Goal: Navigation & Orientation: Find specific page/section

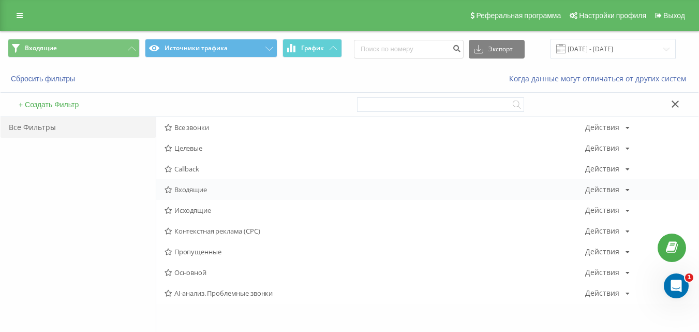
click at [209, 186] on span "Входящие" at bounding box center [375, 189] width 421 height 7
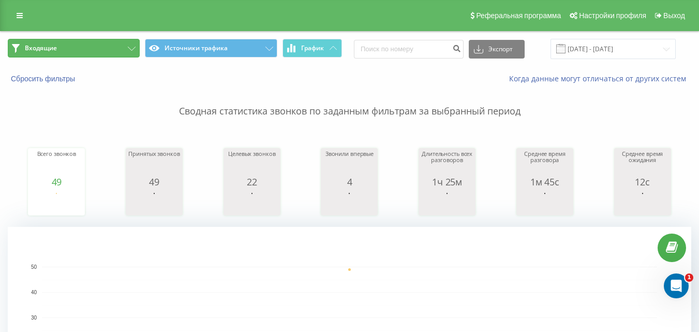
click at [94, 47] on button "Входящие" at bounding box center [74, 48] width 132 height 19
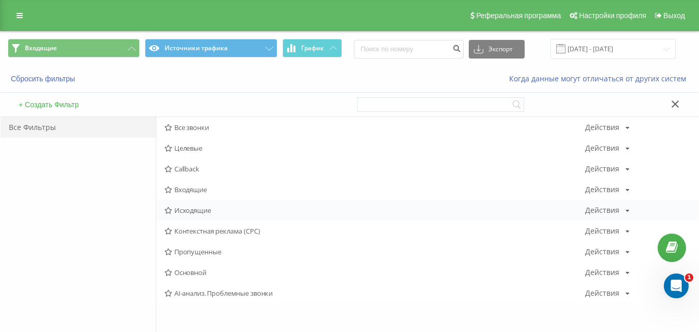
click at [194, 208] on span "Исходящие" at bounding box center [375, 210] width 421 height 7
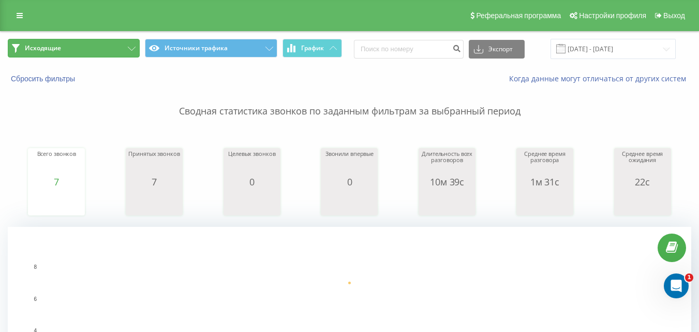
click at [109, 48] on button "Исходящие" at bounding box center [74, 48] width 132 height 19
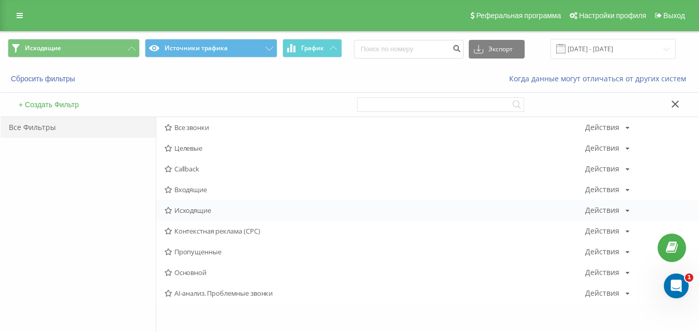
click at [196, 211] on span "Исходящие" at bounding box center [375, 210] width 421 height 7
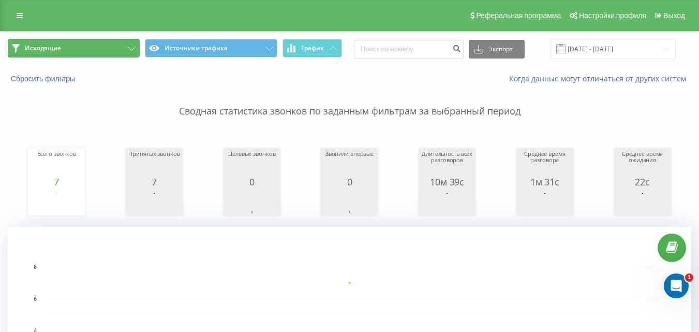
click at [105, 52] on button "Исходящие" at bounding box center [74, 48] width 132 height 19
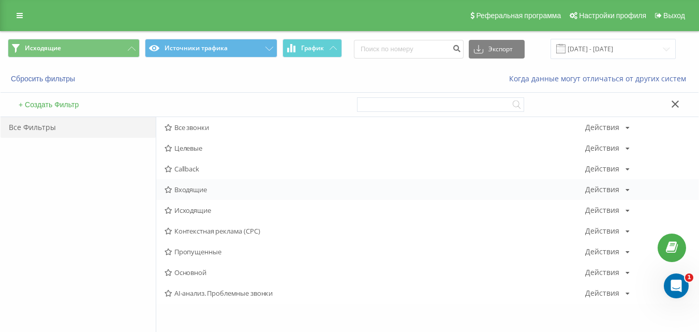
click at [208, 192] on span "Входящие" at bounding box center [375, 189] width 421 height 7
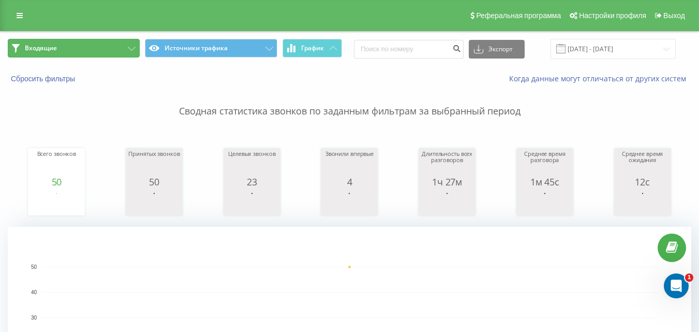
click at [112, 51] on button "Входящие" at bounding box center [74, 48] width 132 height 19
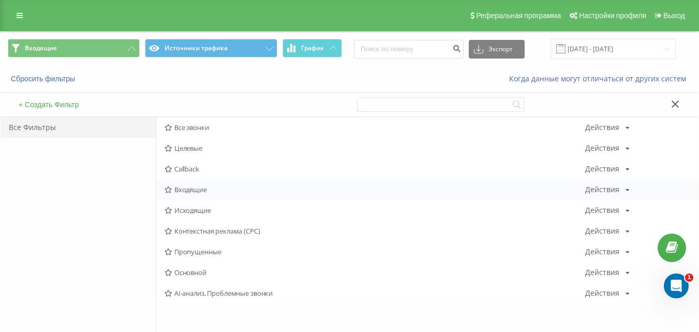
click at [199, 187] on span "Входящие" at bounding box center [375, 189] width 421 height 7
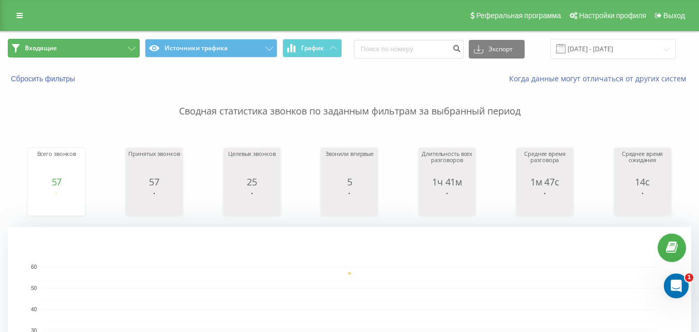
click at [128, 48] on icon at bounding box center [132, 49] width 8 height 4
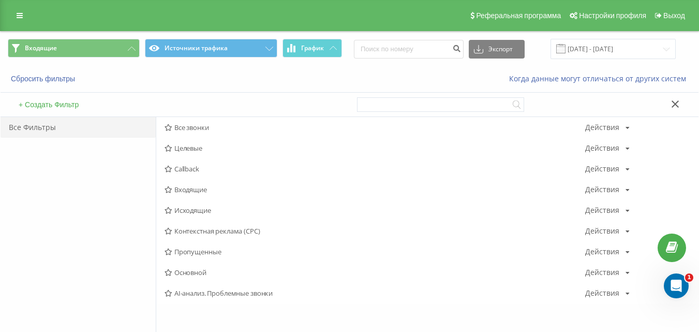
click at [193, 213] on span "Исходящие" at bounding box center [375, 210] width 421 height 7
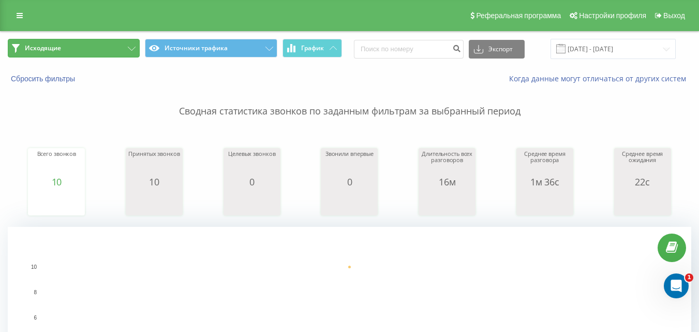
drag, startPoint x: 121, startPoint y: 45, endPoint x: 126, endPoint y: 66, distance: 22.3
click at [120, 45] on button "Исходящие" at bounding box center [74, 48] width 132 height 19
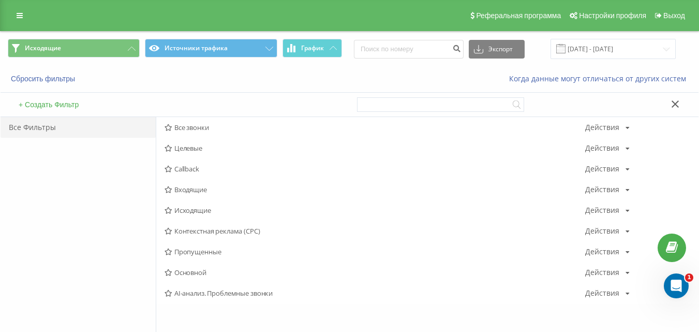
click at [194, 188] on span "Входящие" at bounding box center [375, 189] width 421 height 7
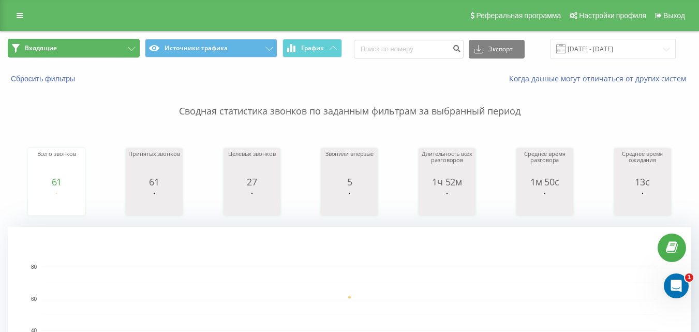
drag, startPoint x: 127, startPoint y: 40, endPoint x: 127, endPoint y: 52, distance: 11.9
click at [126, 41] on button "Входящие" at bounding box center [74, 48] width 132 height 19
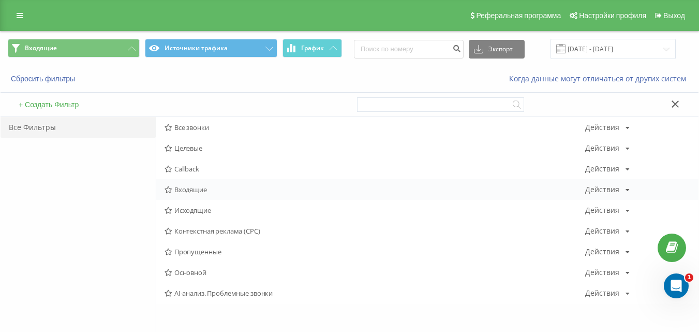
click at [206, 188] on span "Входящие" at bounding box center [375, 189] width 421 height 7
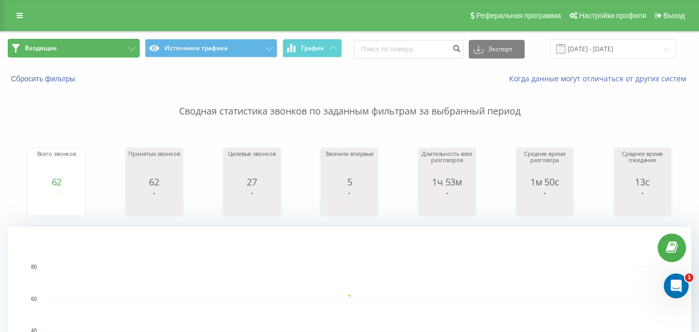
click at [110, 49] on button "Входящие" at bounding box center [74, 48] width 132 height 19
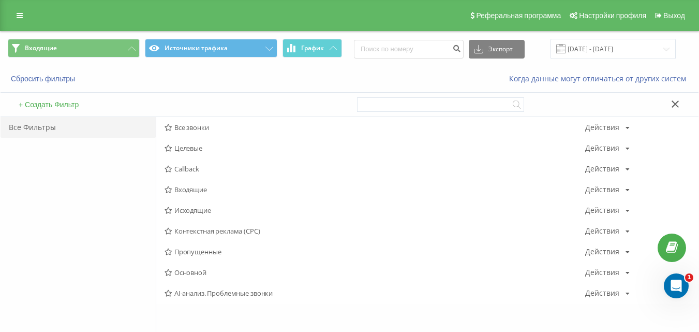
click at [209, 207] on span "Исходящие" at bounding box center [375, 210] width 421 height 7
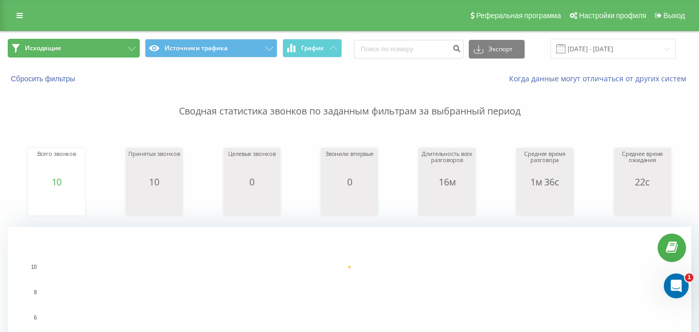
drag, startPoint x: 128, startPoint y: 49, endPoint x: 157, endPoint y: 109, distance: 66.7
click at [127, 49] on button "Исходящие" at bounding box center [74, 48] width 132 height 19
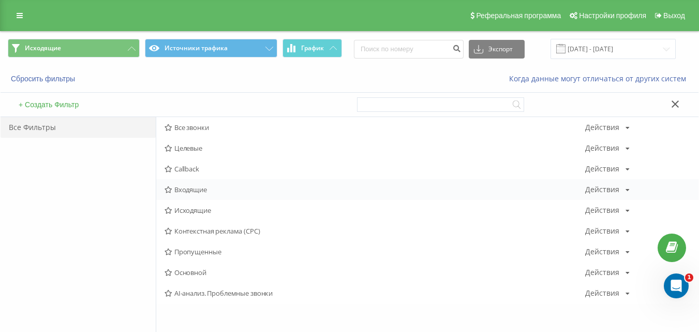
click at [194, 191] on span "Входящие" at bounding box center [375, 189] width 421 height 7
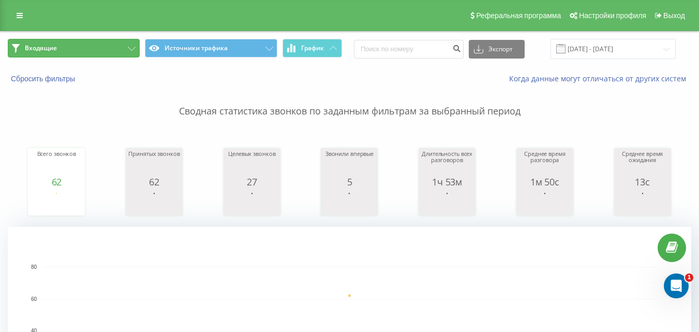
click at [119, 45] on button "Входящие" at bounding box center [74, 48] width 132 height 19
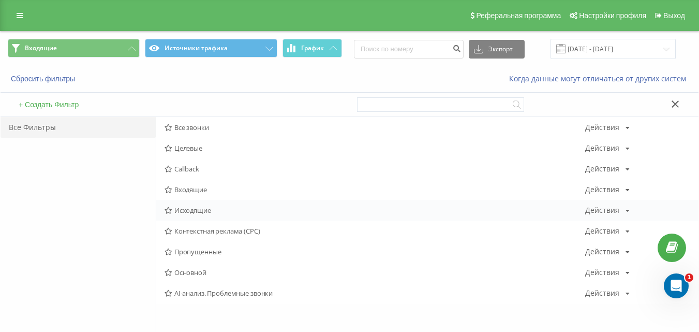
click at [208, 212] on span "Исходящие" at bounding box center [375, 210] width 421 height 7
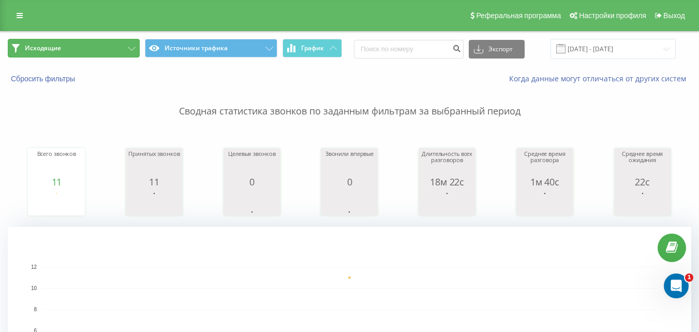
click at [100, 51] on button "Исходящие" at bounding box center [74, 48] width 132 height 19
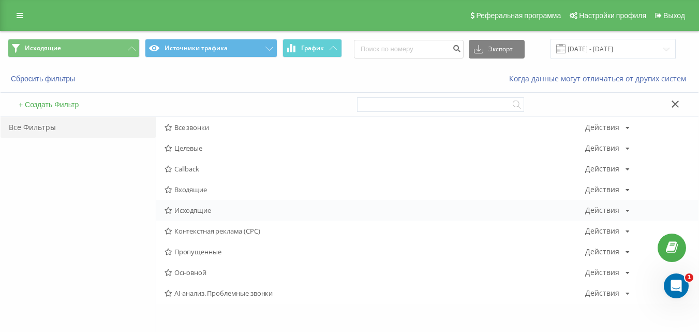
click at [188, 204] on div "Исходящие Действия Редактировать Копировать Удалить По умолчанию Поделиться" at bounding box center [427, 210] width 542 height 21
click at [184, 210] on span "Исходящие" at bounding box center [375, 210] width 421 height 7
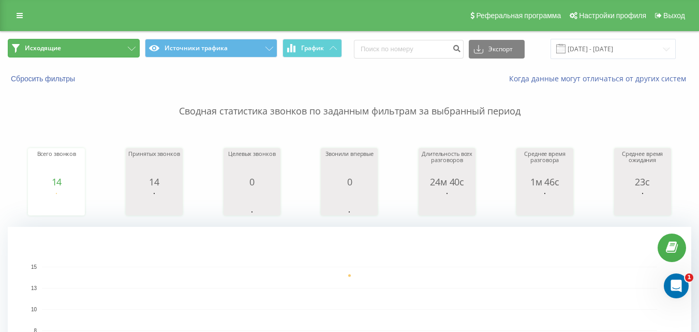
click at [111, 49] on button "Исходящие" at bounding box center [74, 48] width 132 height 19
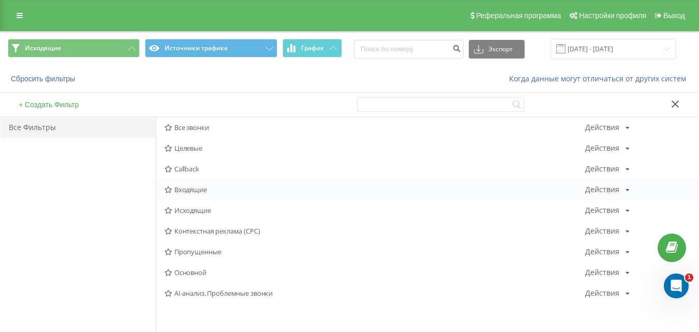
click at [185, 189] on span "Входящие" at bounding box center [375, 189] width 421 height 7
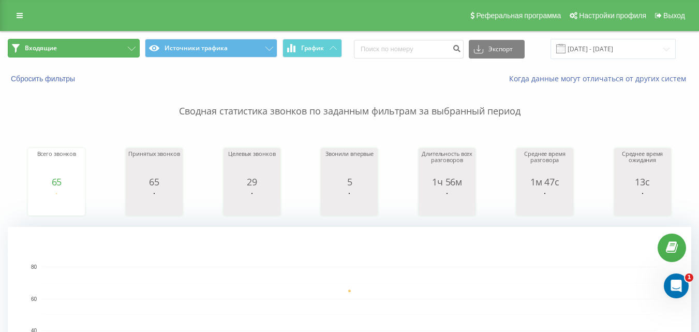
click at [105, 51] on button "Входящие" at bounding box center [74, 48] width 132 height 19
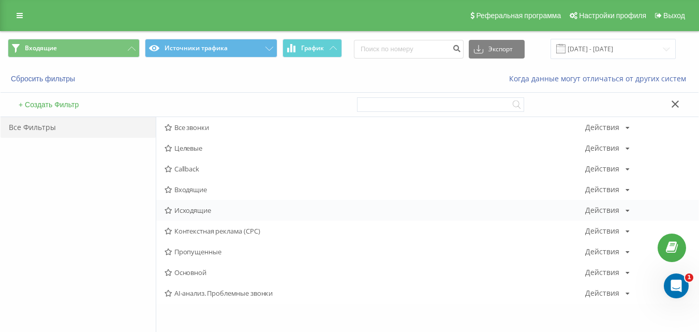
click at [199, 211] on span "Исходящие" at bounding box center [375, 210] width 421 height 7
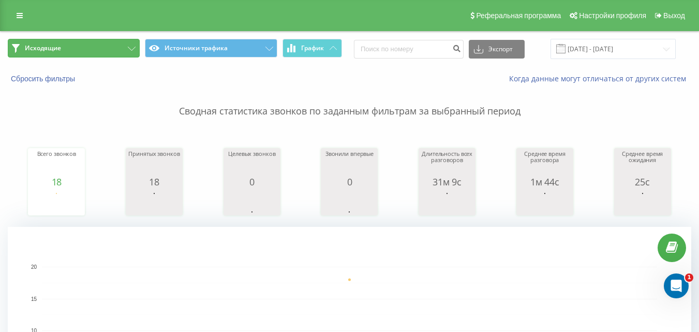
click at [126, 46] on button "Исходящие" at bounding box center [74, 48] width 132 height 19
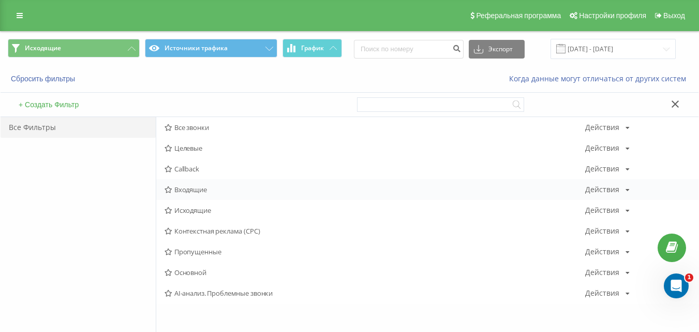
click at [184, 193] on span "Входящие" at bounding box center [375, 189] width 421 height 7
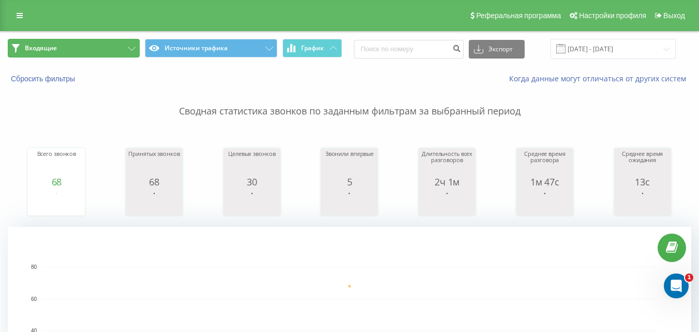
click at [123, 53] on button "Входящие" at bounding box center [74, 48] width 132 height 19
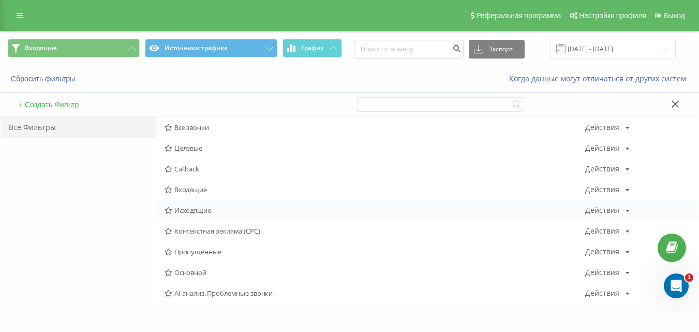
click at [197, 209] on span "Исходящие" at bounding box center [375, 210] width 421 height 7
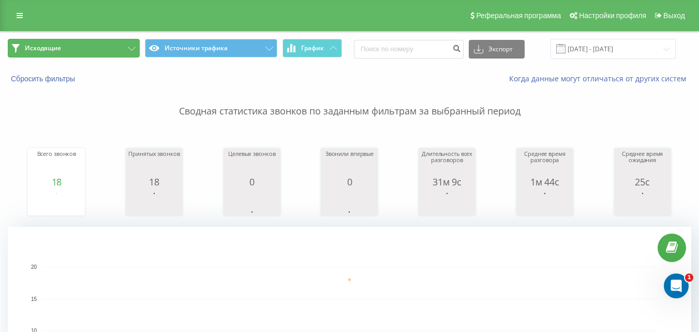
click at [118, 49] on button "Исходящие" at bounding box center [74, 48] width 132 height 19
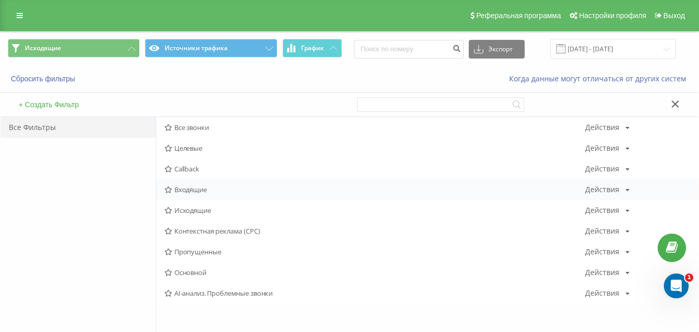
click at [190, 191] on span "Входящие" at bounding box center [375, 189] width 421 height 7
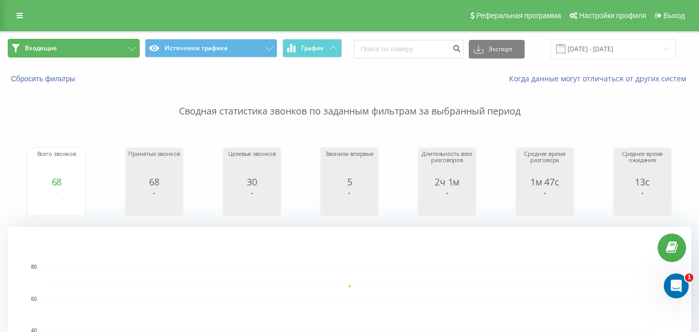
click at [106, 52] on button "Входящие" at bounding box center [74, 48] width 132 height 19
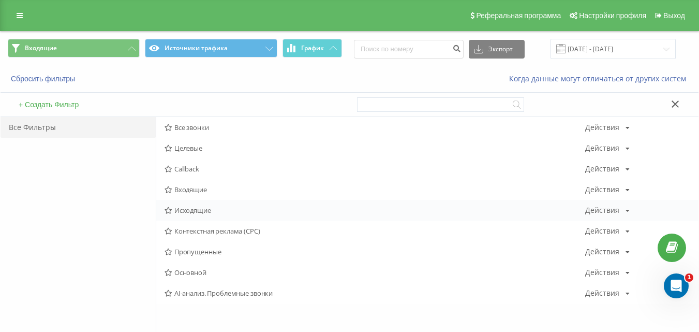
click at [189, 213] on span "Исходящие" at bounding box center [375, 210] width 421 height 7
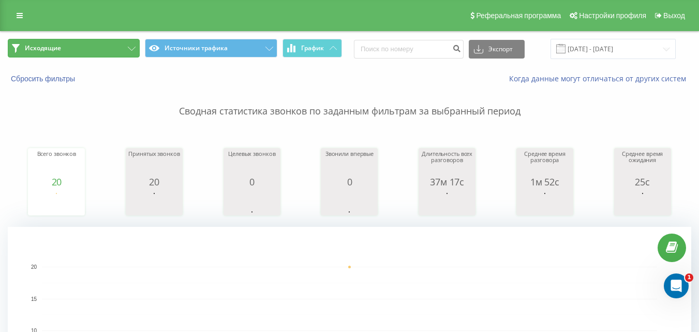
click at [127, 47] on button "Исходящие" at bounding box center [74, 48] width 132 height 19
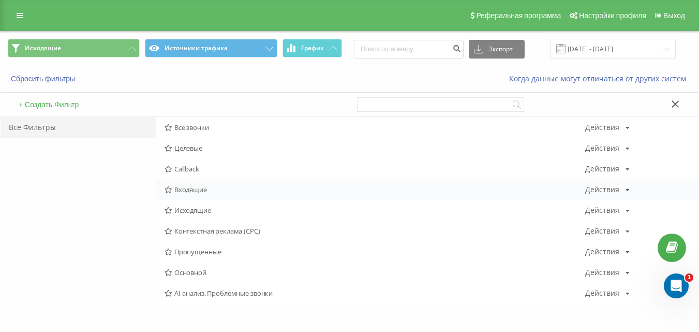
click at [201, 190] on span "Входящие" at bounding box center [375, 189] width 421 height 7
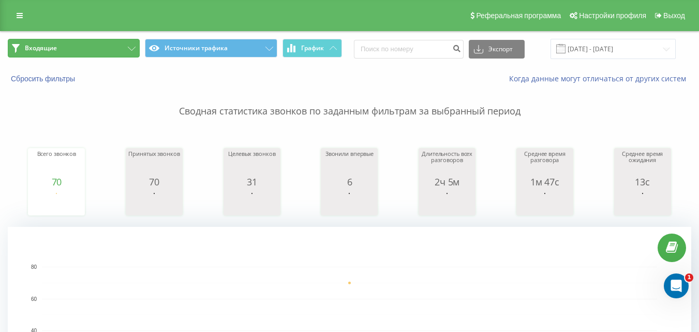
click at [113, 46] on button "Входящие" at bounding box center [74, 48] width 132 height 19
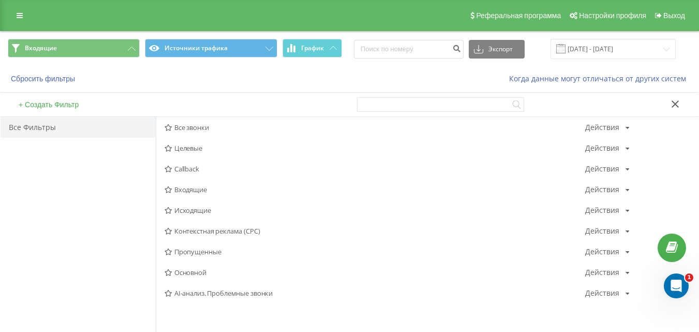
click at [202, 209] on span "Исходящие" at bounding box center [375, 210] width 421 height 7
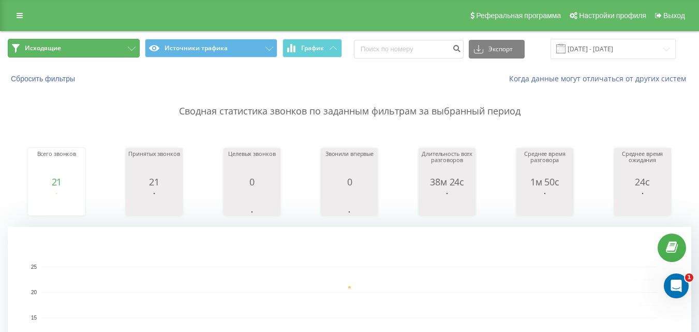
click at [126, 51] on button "Исходящие" at bounding box center [74, 48] width 132 height 19
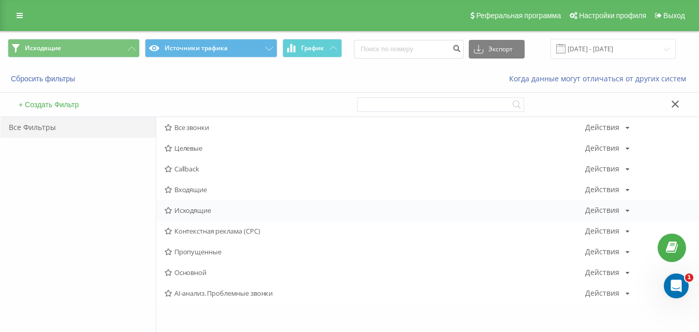
click at [202, 210] on span "Исходящие" at bounding box center [375, 210] width 421 height 7
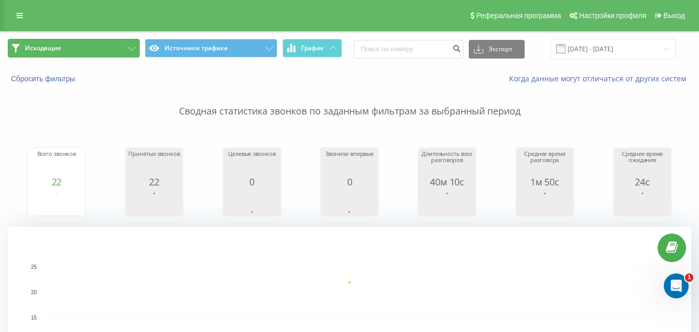
click at [119, 48] on button "Исходящие" at bounding box center [74, 48] width 132 height 19
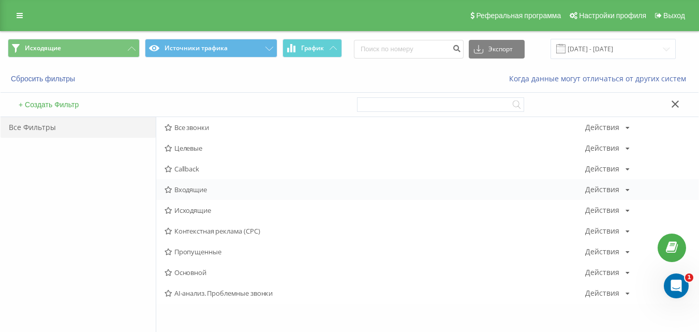
click at [203, 187] on span "Входящие" at bounding box center [375, 189] width 421 height 7
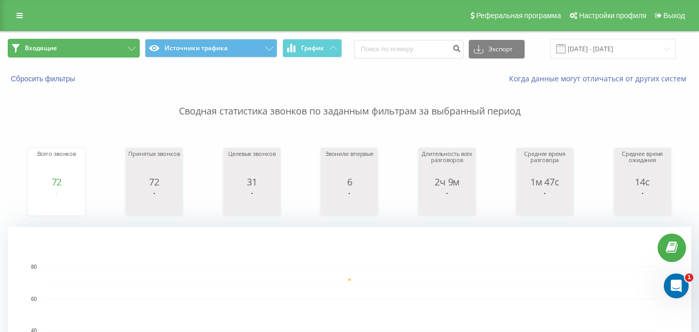
click at [116, 47] on button "Входящие" at bounding box center [74, 48] width 132 height 19
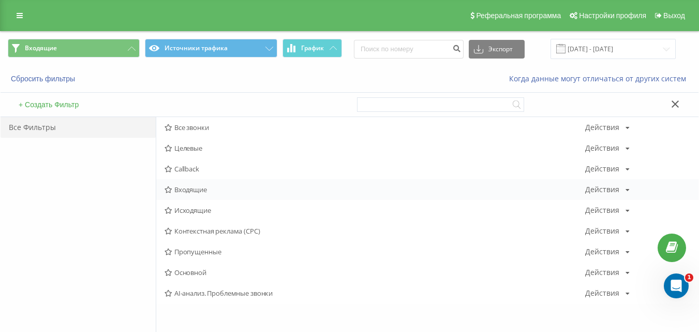
click at [188, 193] on span "Входящие" at bounding box center [375, 189] width 421 height 7
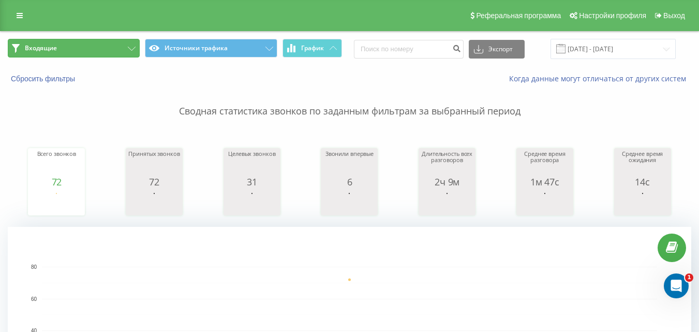
click at [126, 46] on button "Входящие" at bounding box center [74, 48] width 132 height 19
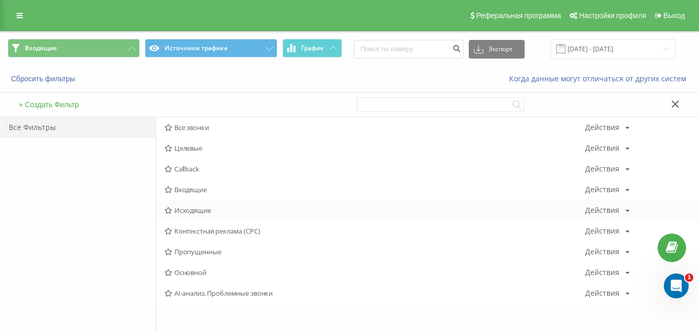
click at [212, 212] on span "Исходящие" at bounding box center [375, 210] width 421 height 7
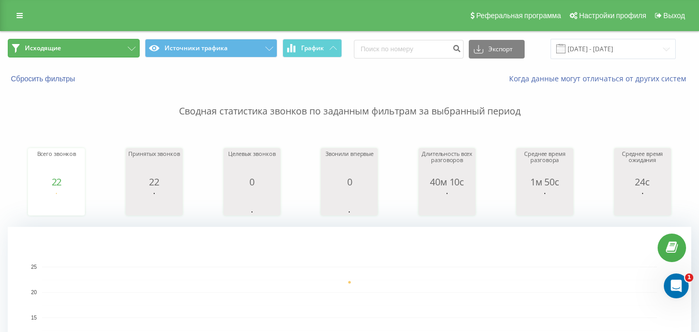
click at [108, 51] on button "Исходящие" at bounding box center [74, 48] width 132 height 19
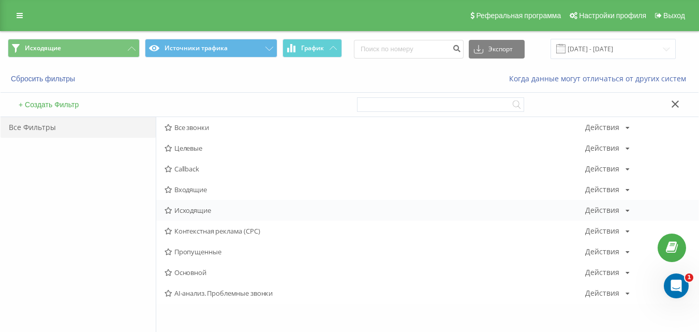
click at [188, 213] on span "Исходящие" at bounding box center [375, 210] width 421 height 7
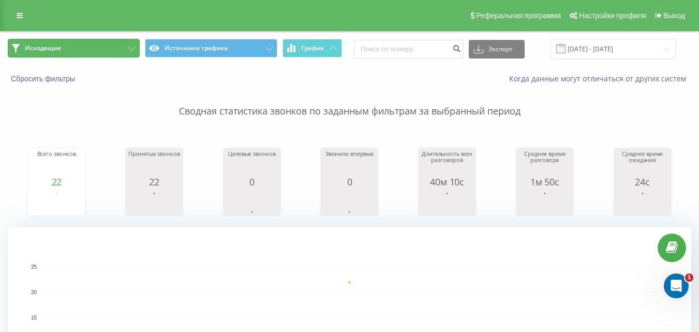
click at [115, 50] on button "Исходящие" at bounding box center [74, 48] width 132 height 19
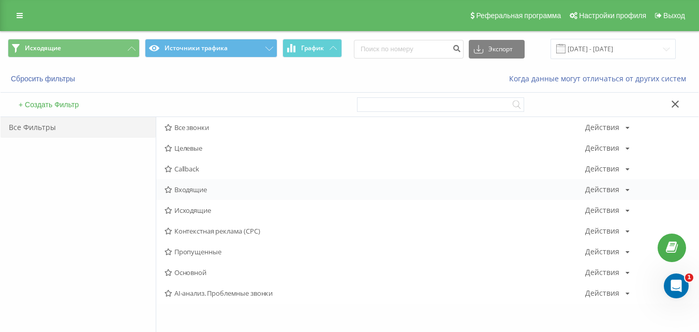
click at [192, 187] on span "Входящие" at bounding box center [375, 189] width 421 height 7
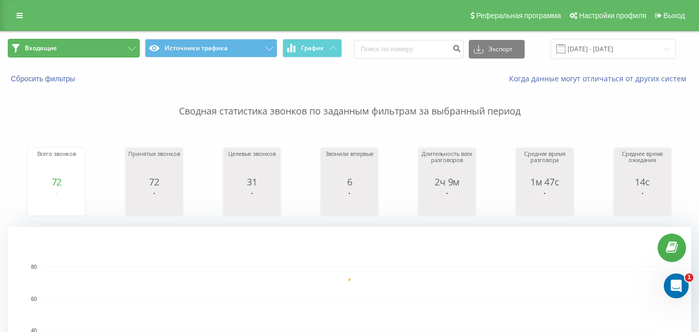
click at [83, 46] on button "Входящие" at bounding box center [74, 48] width 132 height 19
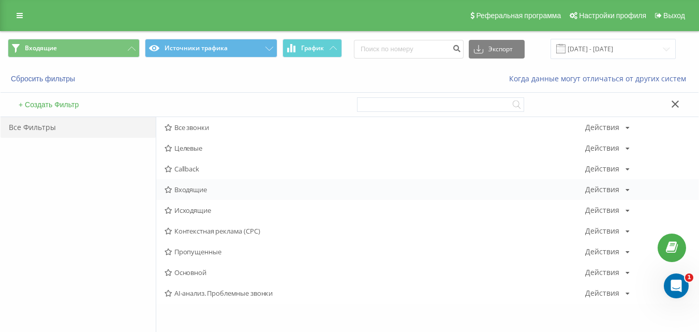
click at [189, 190] on span "Входящие" at bounding box center [375, 189] width 421 height 7
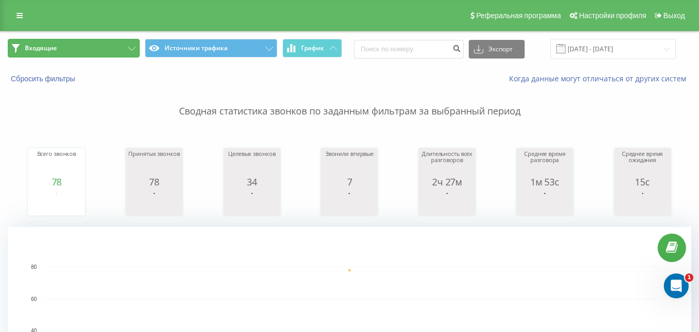
click at [125, 45] on button "Входящие" at bounding box center [74, 48] width 132 height 19
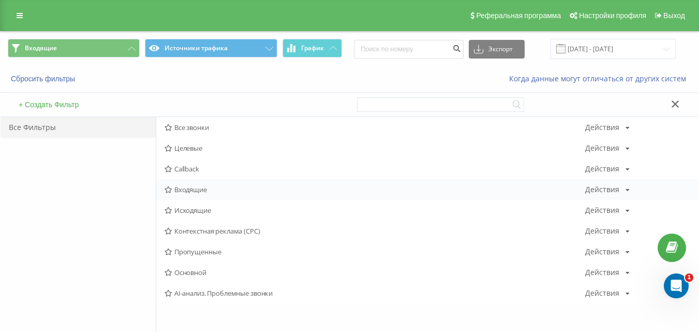
click at [205, 193] on span "Входящие" at bounding box center [375, 189] width 421 height 7
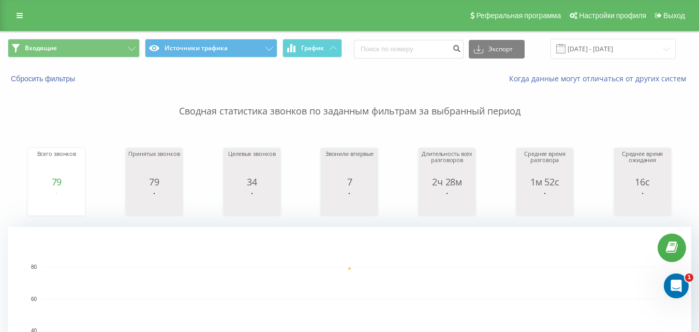
click at [132, 38] on div "Входящие Источники трафика График Экспорт .csv .xls .xlsx [DATE] - [DATE]" at bounding box center [350, 49] width 698 height 35
click at [118, 41] on button "Входящие" at bounding box center [74, 48] width 132 height 19
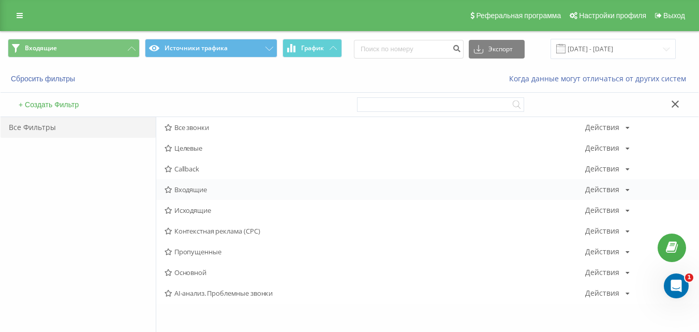
click at [200, 189] on span "Входящие" at bounding box center [375, 189] width 421 height 7
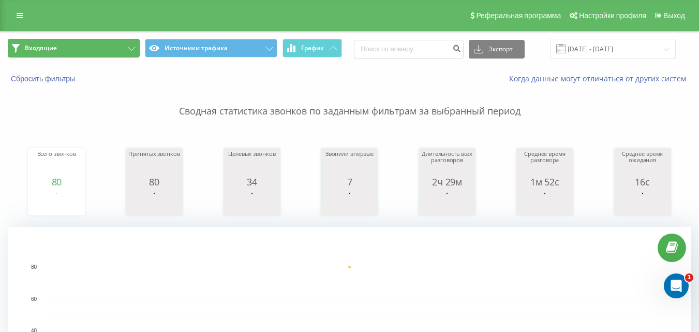
drag, startPoint x: 124, startPoint y: 47, endPoint x: 149, endPoint y: 78, distance: 39.0
click at [124, 48] on button "Входящие" at bounding box center [74, 48] width 132 height 19
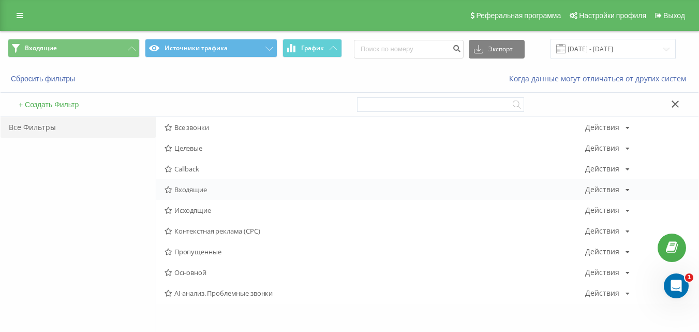
click at [188, 193] on span "Входящие" at bounding box center [375, 189] width 421 height 7
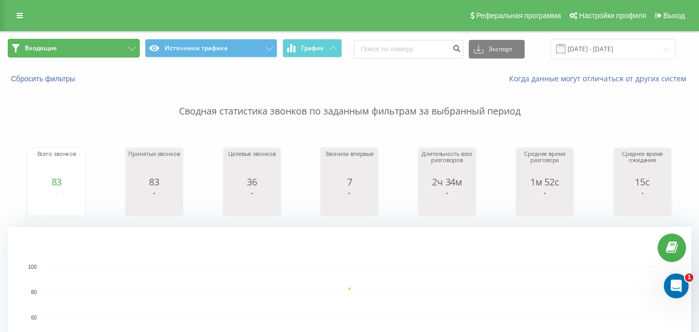
click at [120, 46] on button "Входящие" at bounding box center [74, 48] width 132 height 19
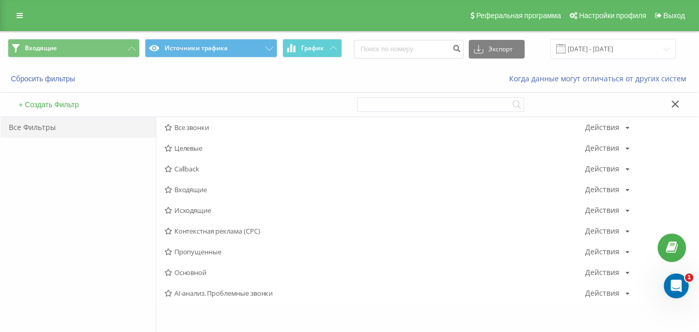
drag, startPoint x: 182, startPoint y: 188, endPoint x: 134, endPoint y: 87, distance: 112.3
click at [182, 188] on span "Входящие" at bounding box center [375, 189] width 421 height 7
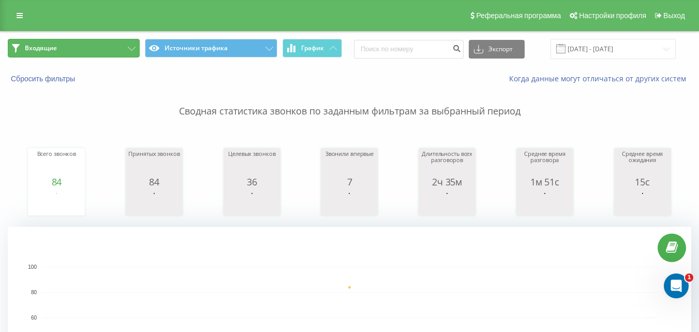
click at [129, 43] on button "Входящие" at bounding box center [74, 48] width 132 height 19
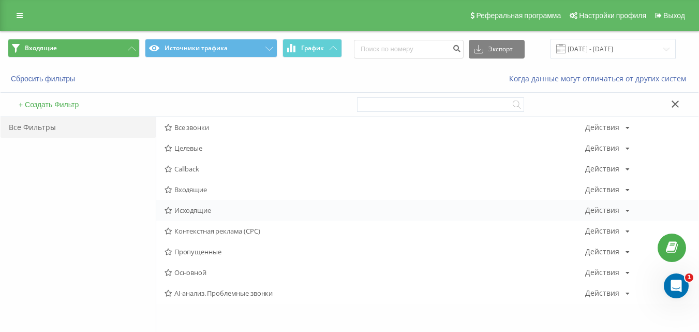
click at [207, 211] on span "Исходящие" at bounding box center [375, 210] width 421 height 7
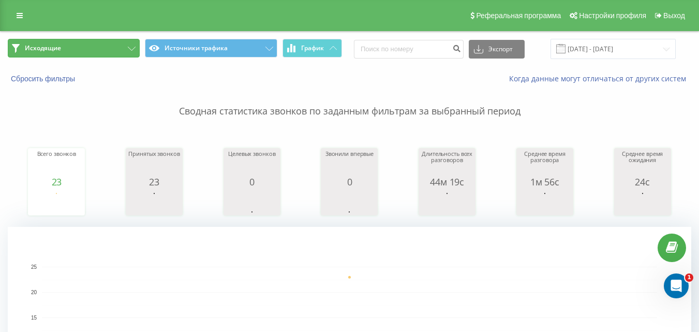
click at [111, 49] on button "Исходящие" at bounding box center [74, 48] width 132 height 19
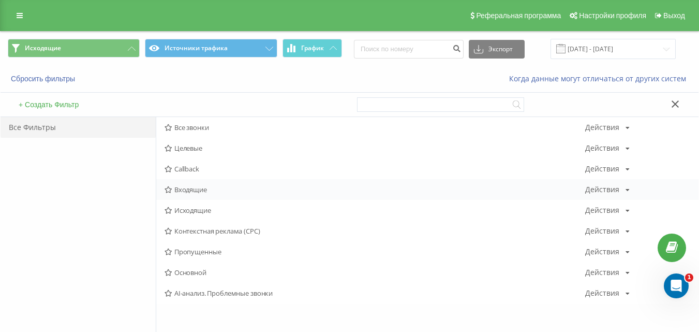
click at [207, 193] on span "Входящие" at bounding box center [375, 189] width 421 height 7
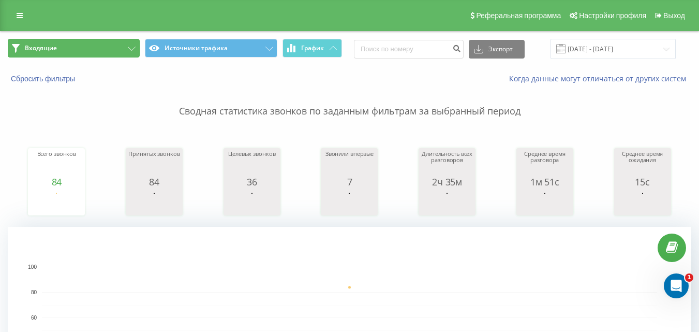
click at [132, 42] on button "Входящие" at bounding box center [74, 48] width 132 height 19
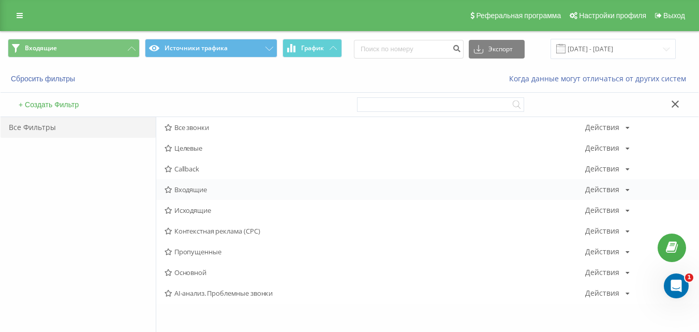
click at [188, 190] on span "Входящие" at bounding box center [375, 189] width 421 height 7
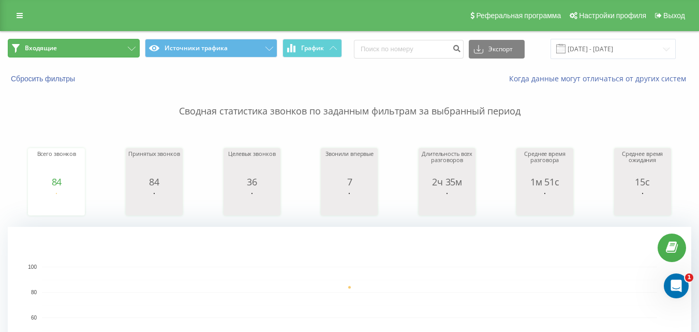
click at [112, 50] on button "Входящие" at bounding box center [74, 48] width 132 height 19
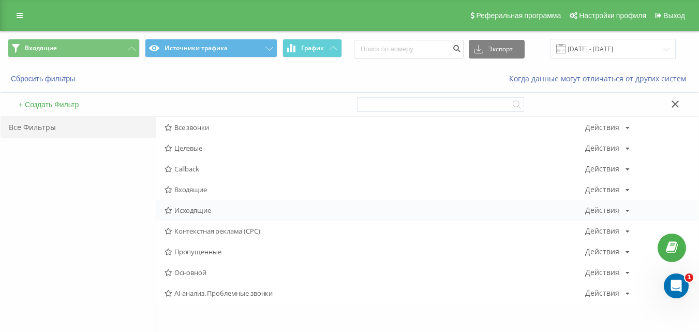
click at [195, 209] on span "Исходящие" at bounding box center [375, 210] width 421 height 7
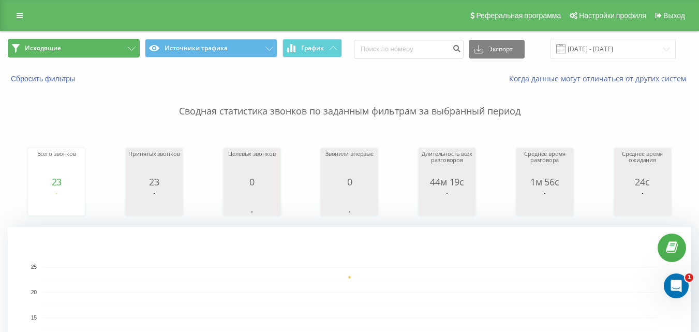
click at [130, 46] on button "Исходящие" at bounding box center [74, 48] width 132 height 19
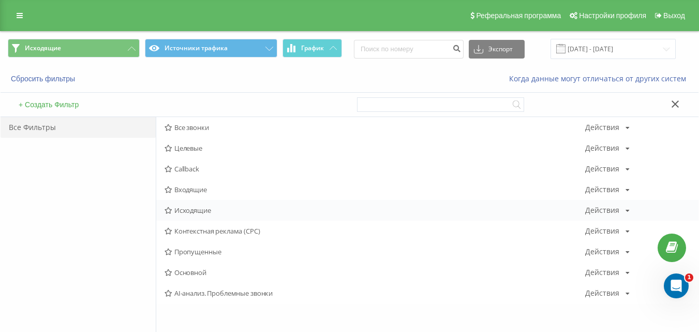
click at [194, 207] on span "Исходящие" at bounding box center [375, 210] width 421 height 7
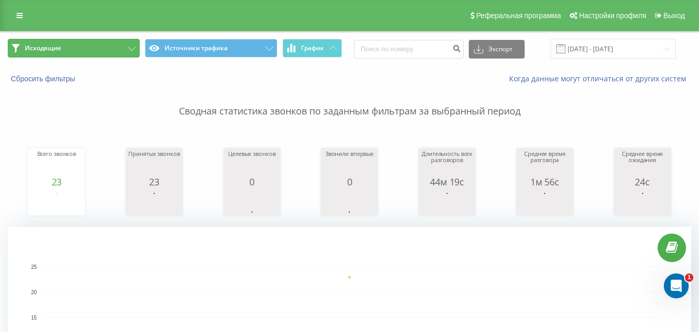
click at [127, 46] on button "Исходящие" at bounding box center [74, 48] width 132 height 19
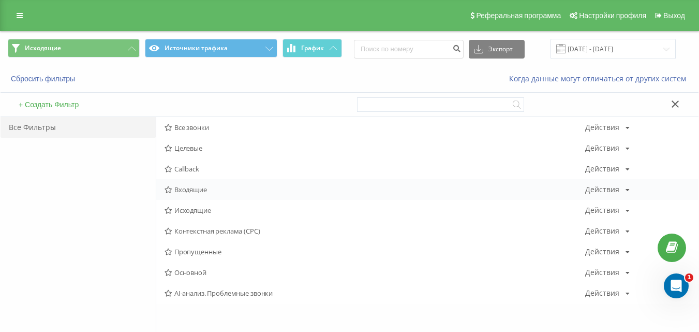
click at [201, 191] on span "Входящие" at bounding box center [375, 189] width 421 height 7
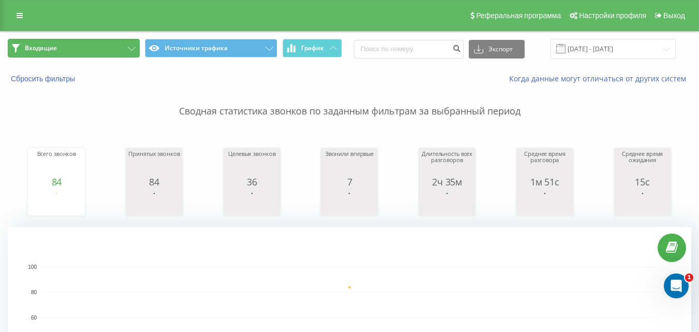
click at [117, 53] on button "Входящие" at bounding box center [74, 48] width 132 height 19
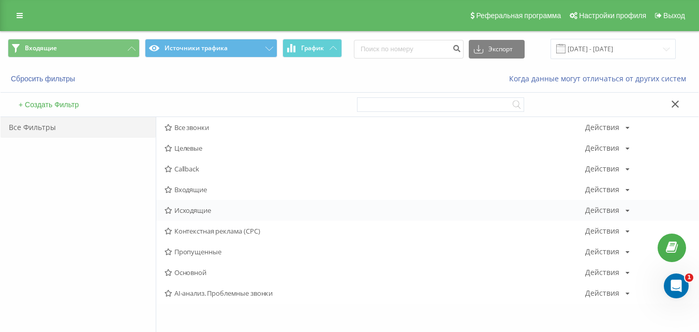
click at [199, 214] on span "Исходящие" at bounding box center [375, 210] width 421 height 7
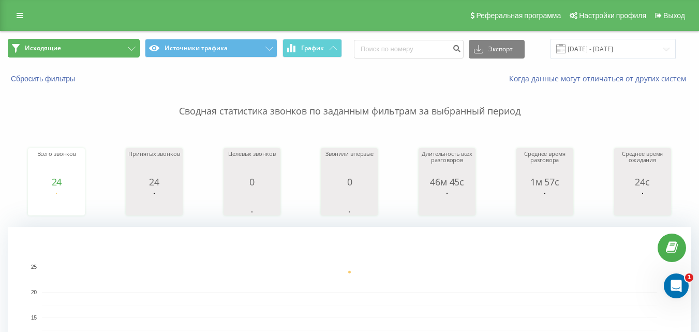
click at [126, 41] on button "Исходящие" at bounding box center [74, 48] width 132 height 19
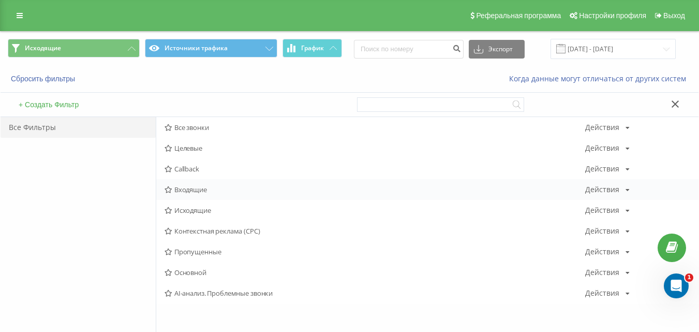
click at [188, 196] on div "Входящие Действия Редактировать Копировать Удалить По умолчанию Поделиться" at bounding box center [427, 189] width 542 height 21
click at [185, 187] on span "Входящие" at bounding box center [375, 189] width 421 height 7
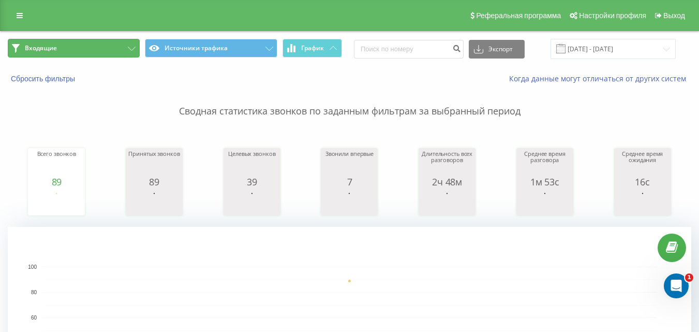
click at [95, 45] on button "Входящие" at bounding box center [74, 48] width 132 height 19
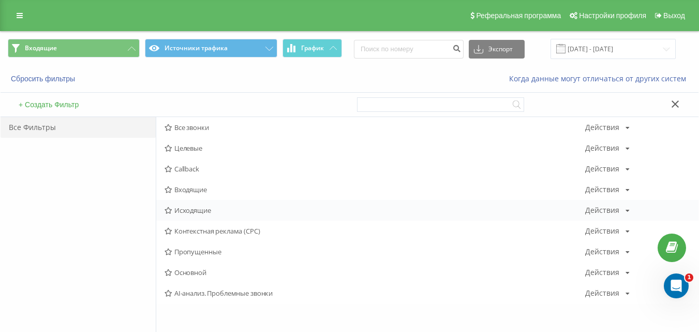
click at [207, 209] on span "Исходящие" at bounding box center [375, 210] width 421 height 7
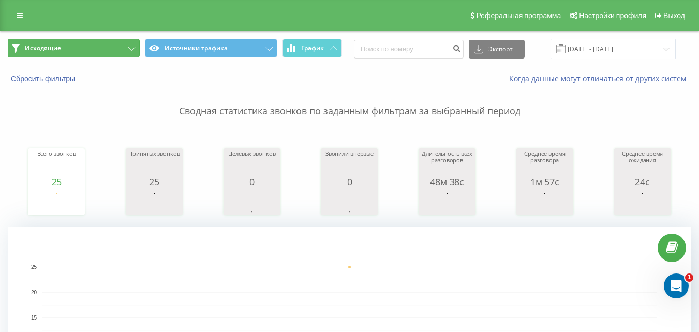
click at [95, 46] on button "Исходящие" at bounding box center [74, 48] width 132 height 19
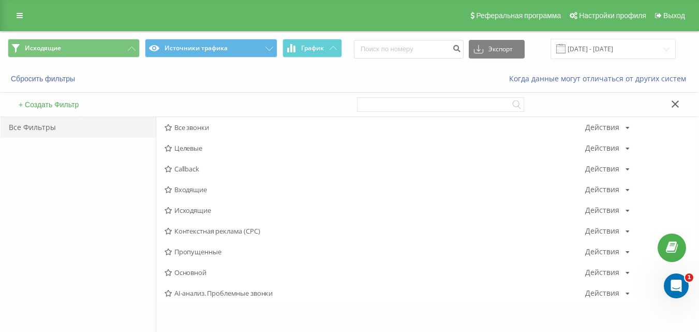
click at [183, 187] on span "Входящие" at bounding box center [375, 189] width 421 height 7
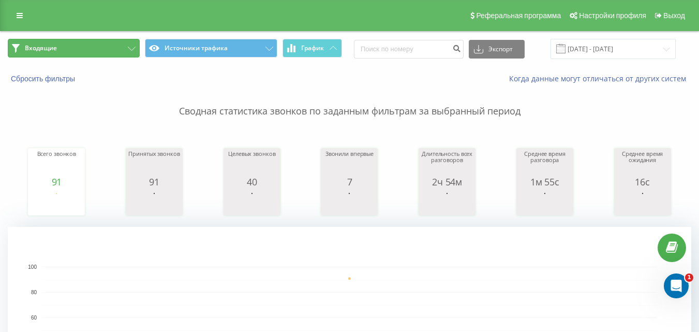
click at [122, 46] on button "Входящие" at bounding box center [74, 48] width 132 height 19
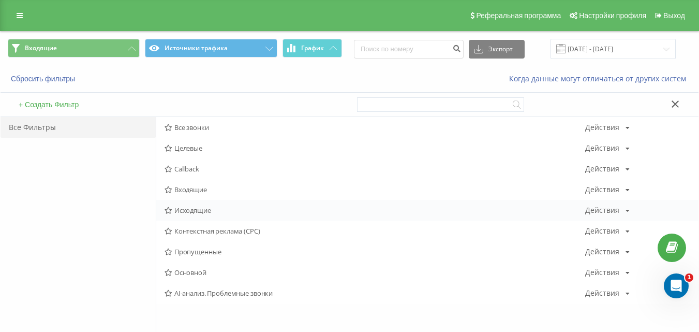
click at [188, 212] on span "Исходящие" at bounding box center [375, 210] width 421 height 7
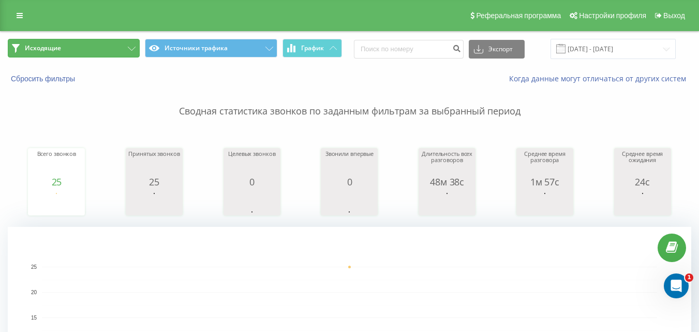
click at [125, 47] on button "Исходящие" at bounding box center [74, 48] width 132 height 19
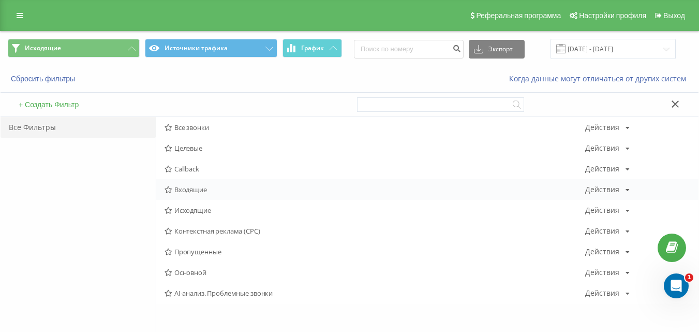
click at [204, 189] on span "Входящие" at bounding box center [375, 189] width 421 height 7
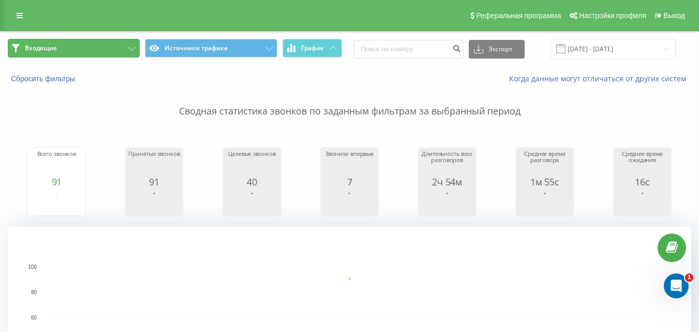
click at [111, 48] on button "Входящие" at bounding box center [74, 48] width 132 height 19
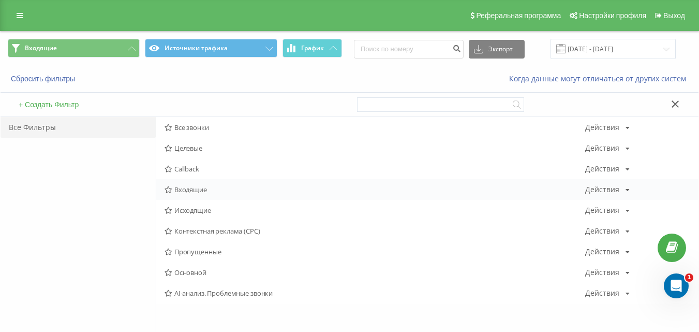
click at [196, 191] on span "Входящие" at bounding box center [375, 189] width 421 height 7
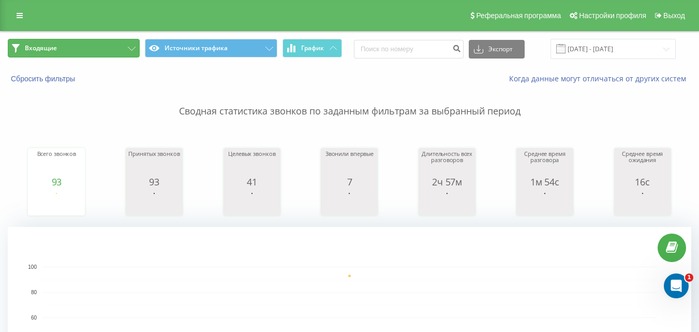
click at [119, 43] on button "Входящие" at bounding box center [74, 48] width 132 height 19
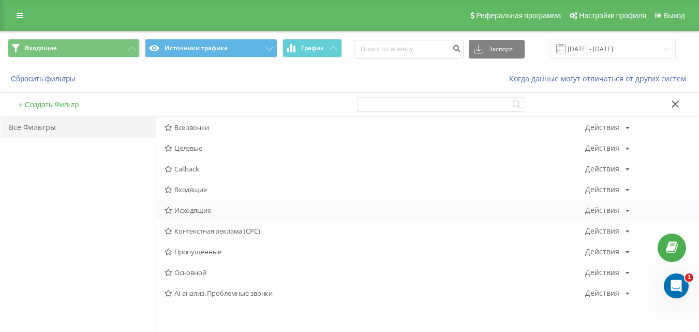
click at [190, 209] on span "Исходящие" at bounding box center [375, 210] width 421 height 7
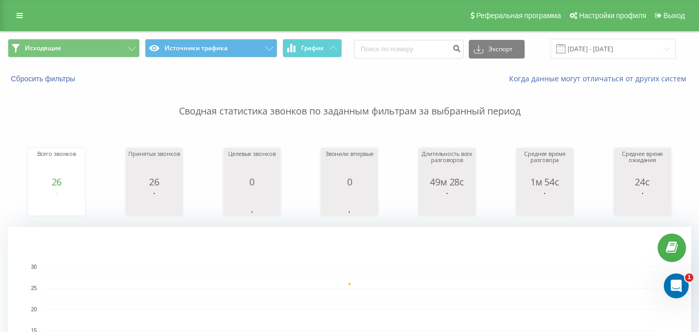
click at [105, 38] on div "Исходящие Источники трафика График Экспорт .csv .xls .xlsx [DATE] - [DATE]" at bounding box center [350, 49] width 698 height 35
click at [107, 57] on span "Исходящие Источники трафика График" at bounding box center [175, 49] width 334 height 20
click at [113, 51] on button "Исходящие" at bounding box center [74, 48] width 132 height 19
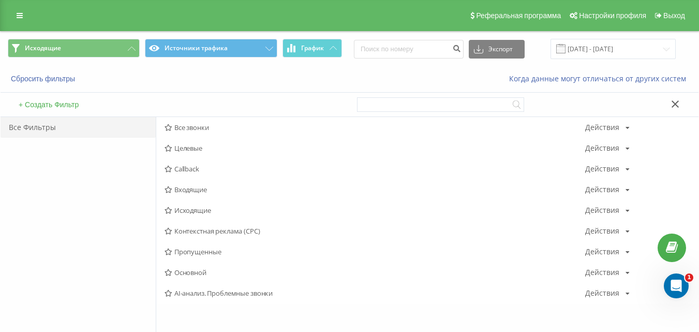
drag, startPoint x: 188, startPoint y: 189, endPoint x: 187, endPoint y: 182, distance: 7.8
click at [187, 189] on span "Входящие" at bounding box center [375, 189] width 421 height 7
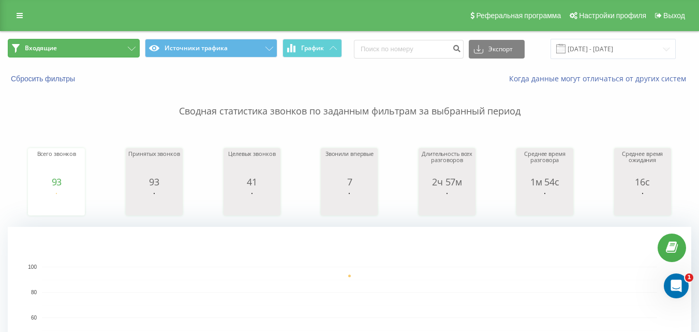
click at [122, 49] on button "Входящие" at bounding box center [74, 48] width 132 height 19
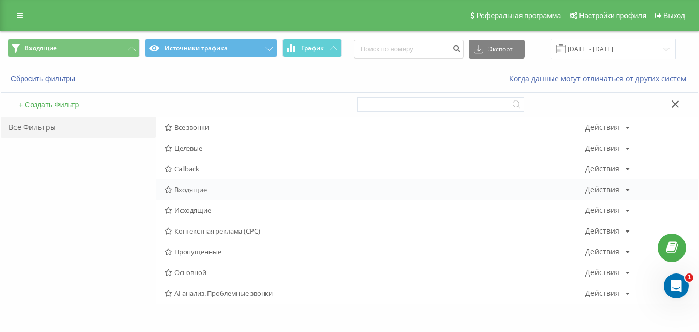
click at [182, 190] on span "Входящие" at bounding box center [375, 189] width 421 height 7
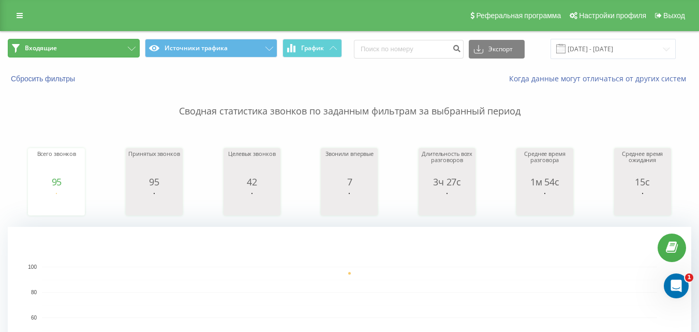
click at [107, 49] on button "Входящие" at bounding box center [74, 48] width 132 height 19
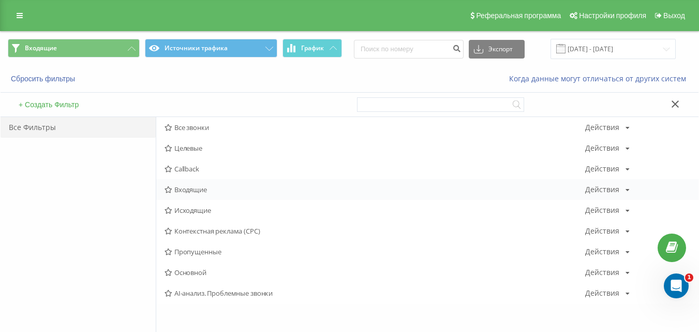
click at [207, 195] on div "Входящие Действия Редактировать Копировать Удалить По умолчанию Поделиться" at bounding box center [427, 189] width 542 height 21
click at [175, 192] on span "Входящие" at bounding box center [375, 189] width 421 height 7
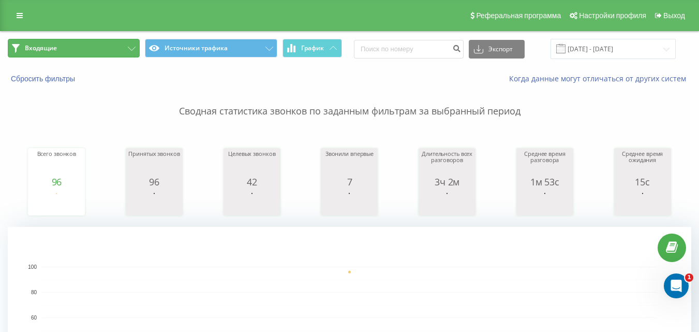
click at [102, 47] on button "Входящие" at bounding box center [74, 48] width 132 height 19
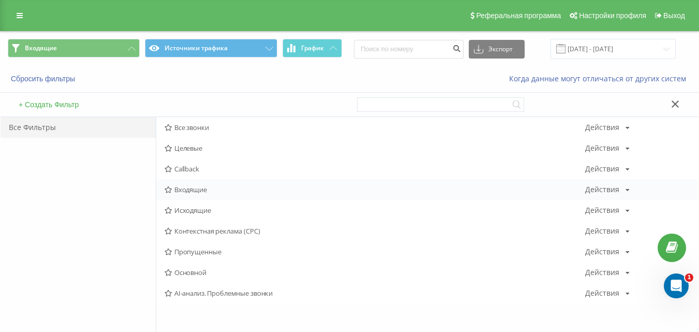
click at [187, 186] on span "Входящие" at bounding box center [375, 189] width 421 height 7
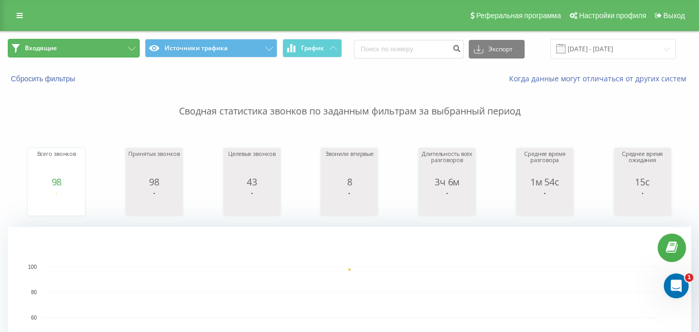
click at [101, 46] on button "Входящие" at bounding box center [74, 48] width 132 height 19
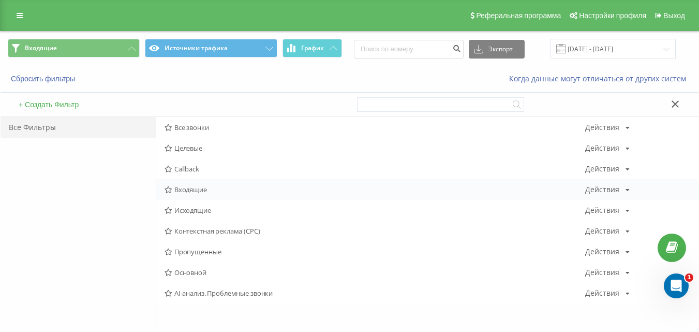
click at [195, 190] on span "Входящие" at bounding box center [375, 189] width 421 height 7
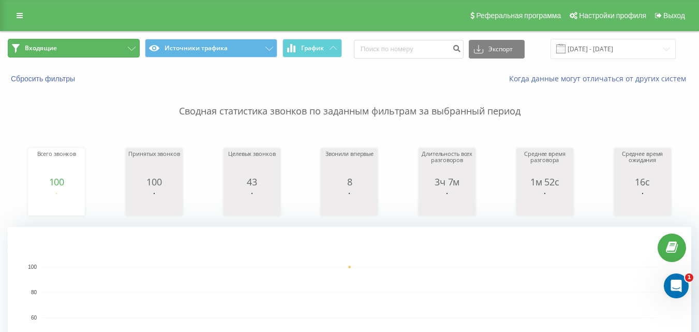
click at [120, 50] on button "Входящие" at bounding box center [74, 48] width 132 height 19
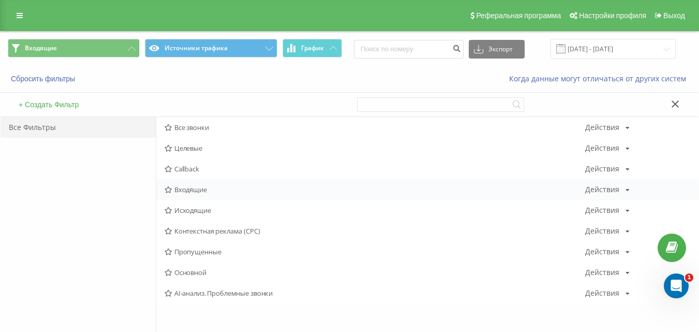
click at [183, 189] on span "Входящие" at bounding box center [375, 189] width 421 height 7
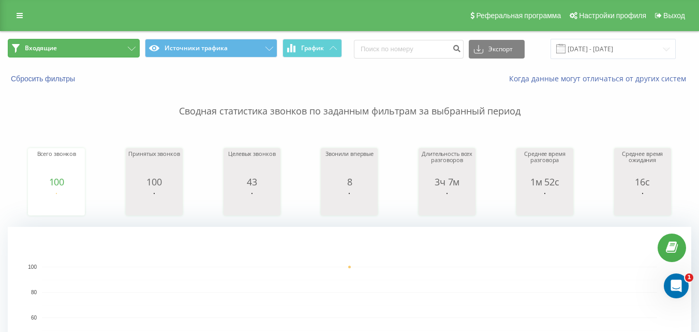
click at [122, 47] on button "Входящие" at bounding box center [74, 48] width 132 height 19
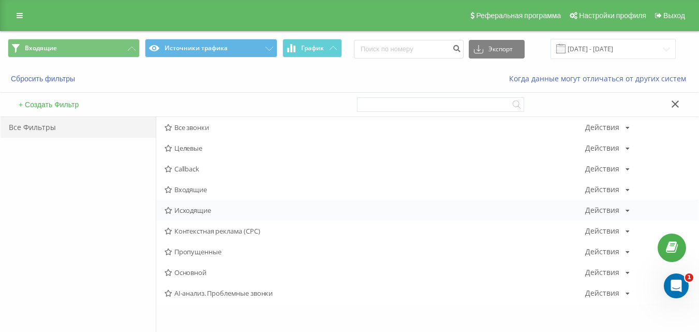
click at [186, 211] on span "Исходящие" at bounding box center [375, 210] width 421 height 7
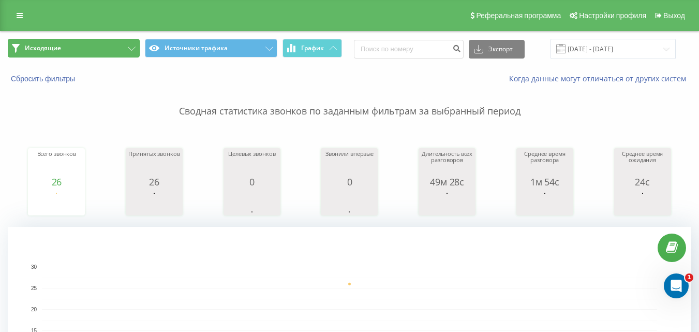
click at [118, 54] on button "Исходящие" at bounding box center [74, 48] width 132 height 19
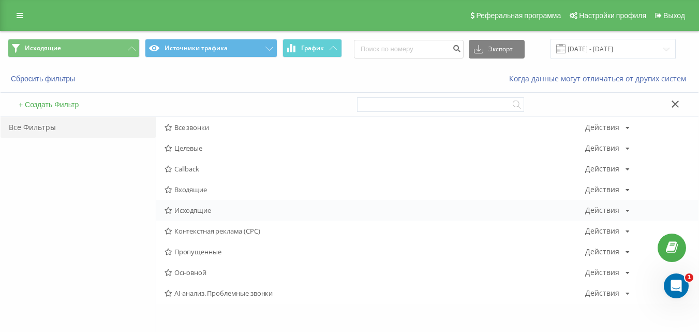
click at [190, 212] on span "Исходящие" at bounding box center [375, 210] width 421 height 7
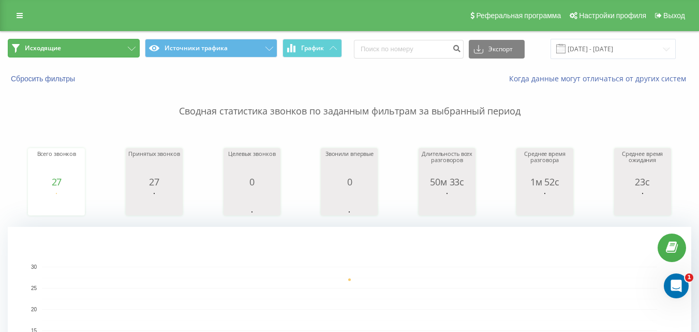
click at [93, 46] on button "Исходящие" at bounding box center [74, 48] width 132 height 19
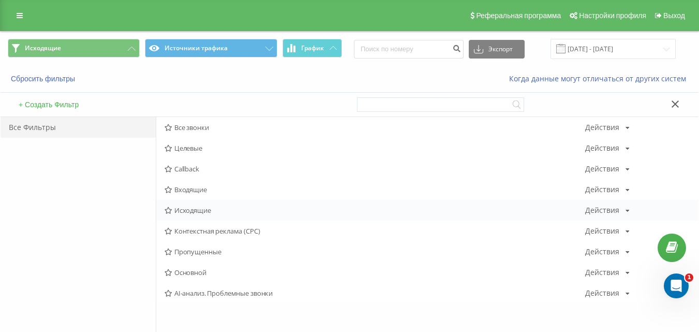
click at [169, 210] on icon at bounding box center [169, 210] width 8 height 7
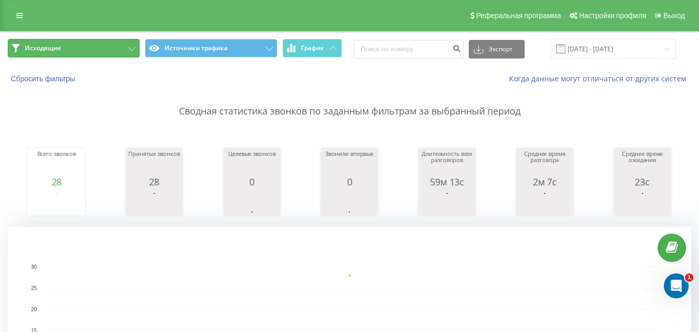
click at [114, 48] on button "Исходящие" at bounding box center [74, 48] width 132 height 19
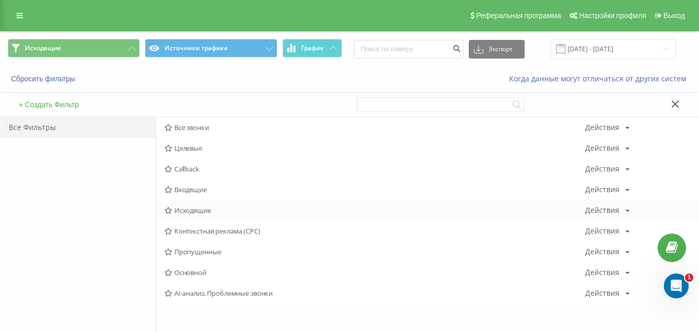
click at [199, 207] on span "Исходящие" at bounding box center [375, 210] width 421 height 7
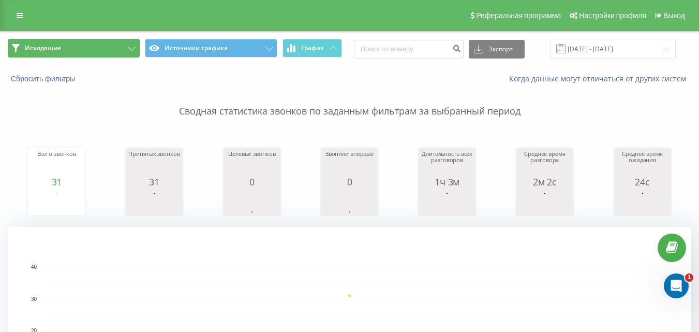
click at [129, 47] on icon at bounding box center [132, 49] width 8 height 4
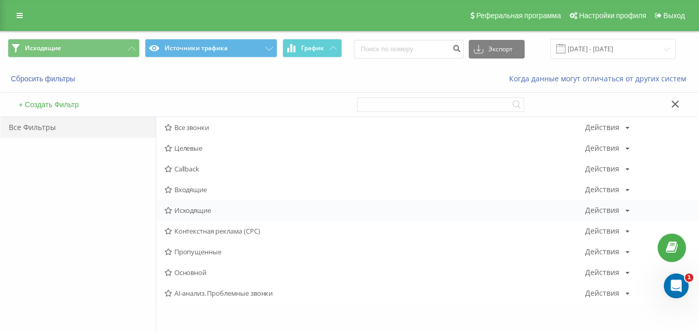
click at [189, 215] on div "Исходящие Действия Редактировать Копировать Удалить По умолчанию Поделиться" at bounding box center [427, 210] width 542 height 21
click at [188, 213] on span "Исходящие" at bounding box center [375, 210] width 421 height 7
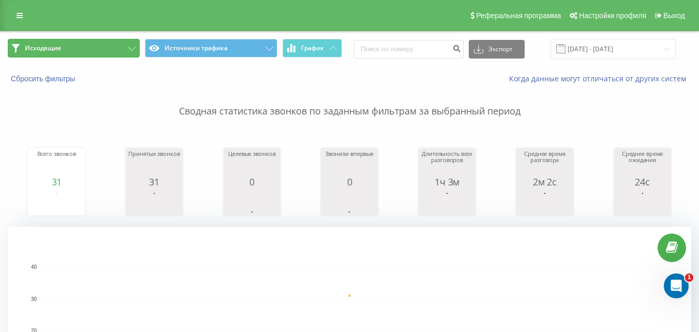
drag, startPoint x: 109, startPoint y: 48, endPoint x: 111, endPoint y: 69, distance: 21.3
click at [108, 48] on button "Исходящие" at bounding box center [74, 48] width 132 height 19
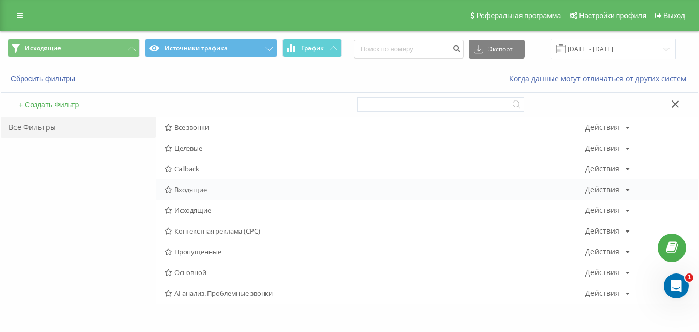
click at [185, 193] on span "Входящие" at bounding box center [375, 189] width 421 height 7
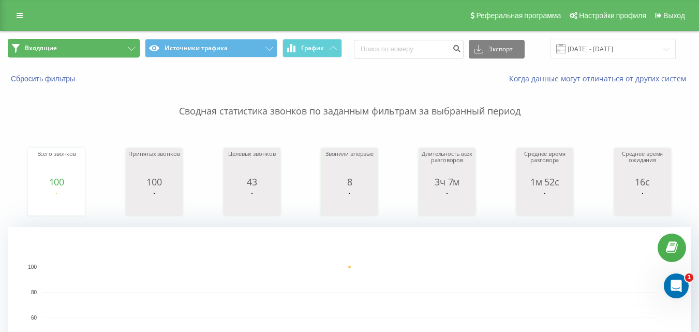
click at [125, 47] on button "Входящие" at bounding box center [74, 48] width 132 height 19
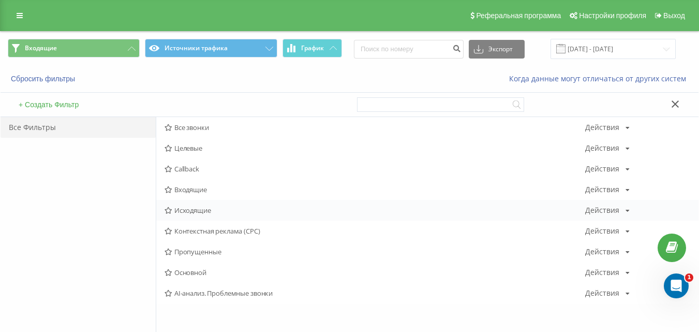
click at [200, 211] on span "Исходящие" at bounding box center [375, 210] width 421 height 7
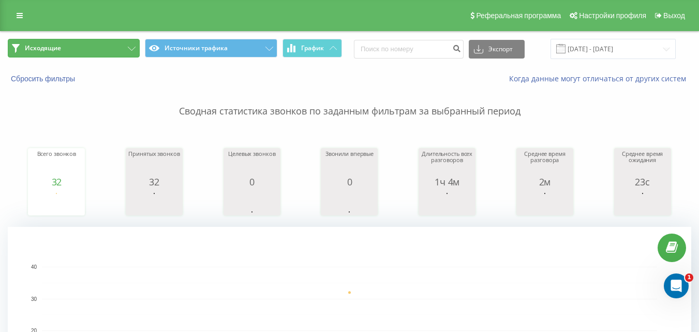
click at [121, 46] on button "Исходящие" at bounding box center [74, 48] width 132 height 19
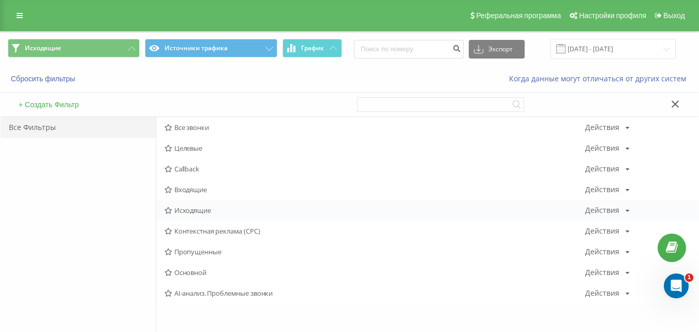
click at [178, 209] on span "Исходящие" at bounding box center [375, 210] width 421 height 7
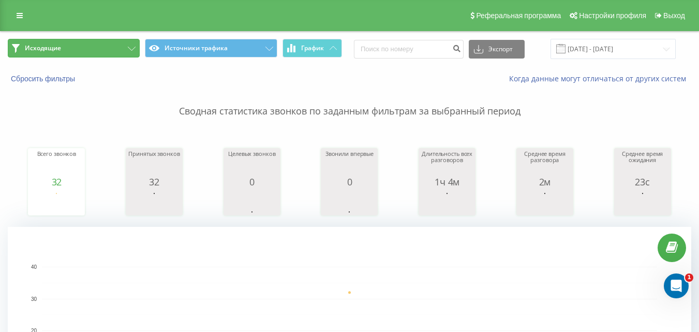
click at [116, 47] on button "Исходящие" at bounding box center [74, 48] width 132 height 19
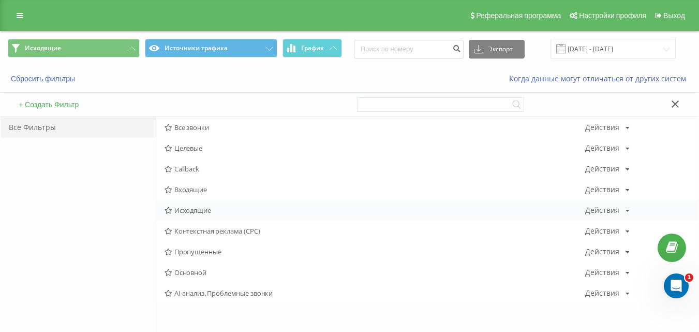
click at [207, 211] on span "Исходящие" at bounding box center [375, 210] width 421 height 7
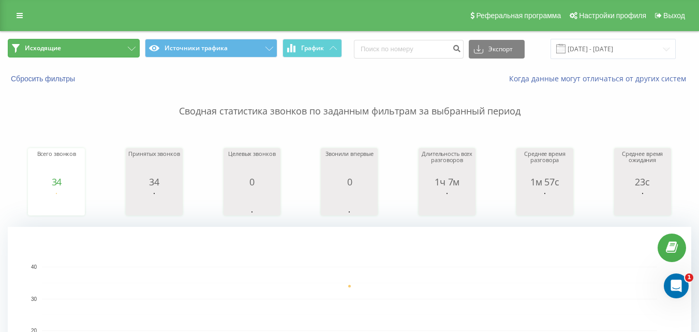
click at [131, 51] on button "Исходящие" at bounding box center [74, 48] width 132 height 19
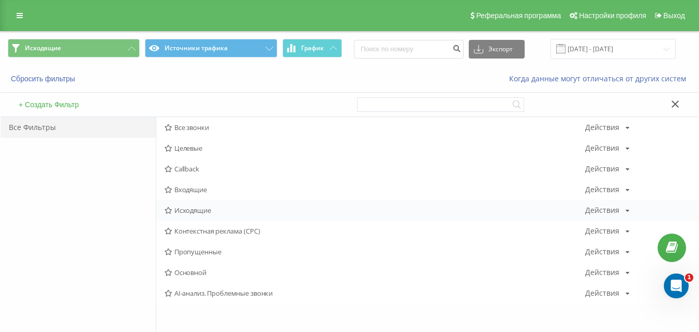
click at [198, 204] on div "Исходящие Действия Редактировать Копировать Удалить По умолчанию Поделиться" at bounding box center [427, 210] width 542 height 21
click at [194, 213] on span "Исходящие" at bounding box center [375, 210] width 421 height 7
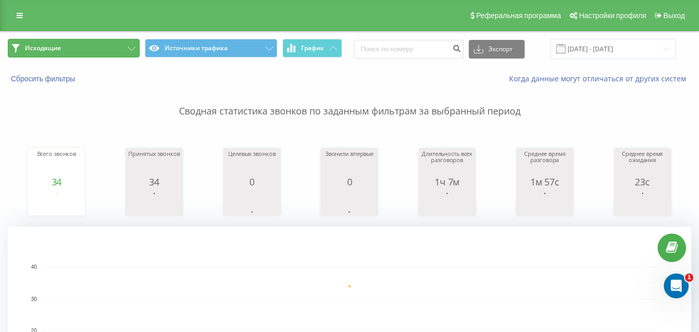
drag, startPoint x: 99, startPoint y: 54, endPoint x: 99, endPoint y: 47, distance: 7.3
click at [99, 53] on button "Исходящие" at bounding box center [74, 48] width 132 height 19
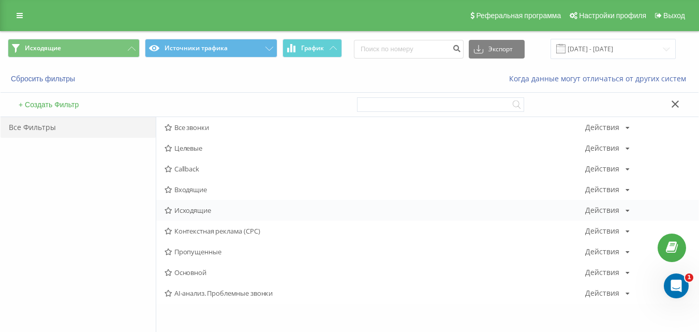
click at [188, 210] on span "Исходящие" at bounding box center [375, 210] width 421 height 7
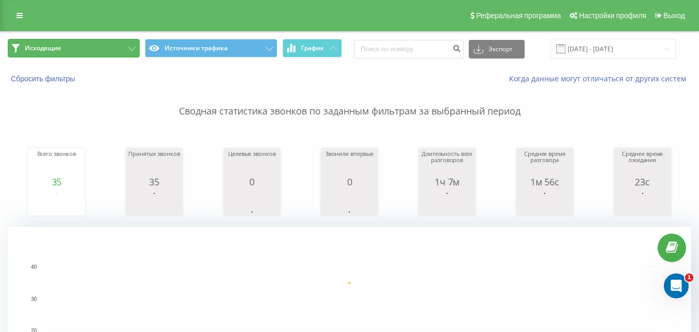
click at [132, 48] on icon at bounding box center [132, 49] width 8 height 4
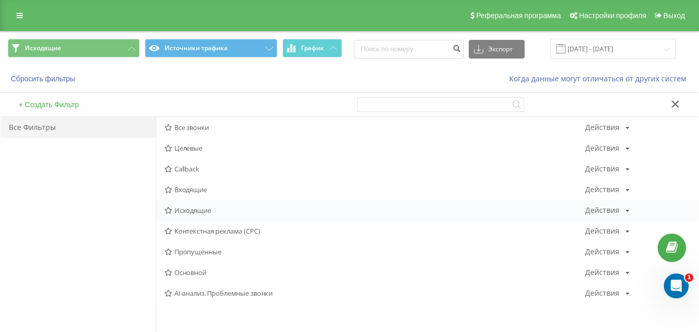
click at [202, 207] on span "Исходящие" at bounding box center [375, 210] width 421 height 7
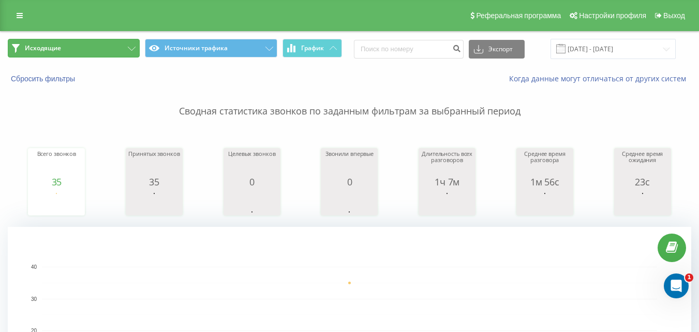
click at [130, 47] on icon at bounding box center [132, 49] width 8 height 4
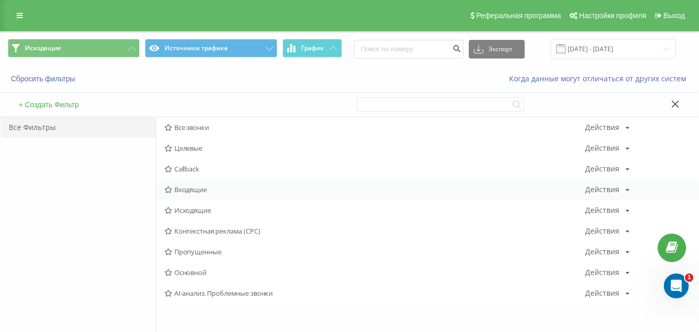
click at [175, 188] on span "Входящие" at bounding box center [375, 189] width 421 height 7
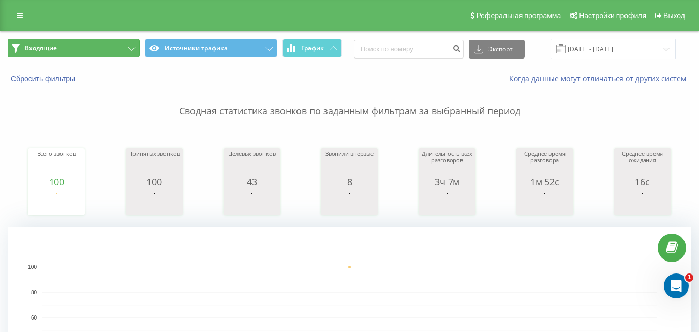
click at [125, 50] on button "Входящие" at bounding box center [74, 48] width 132 height 19
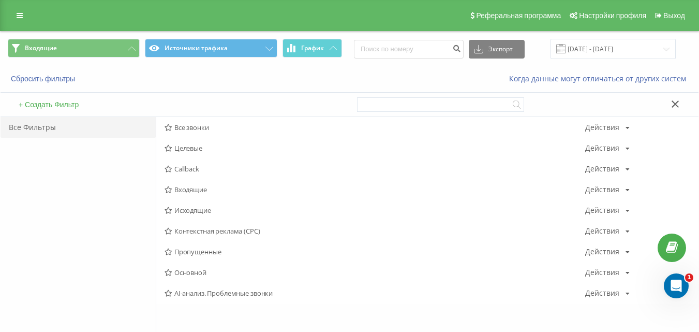
drag, startPoint x: 194, startPoint y: 190, endPoint x: 189, endPoint y: 203, distance: 13.1
click at [194, 190] on span "Входящие" at bounding box center [375, 189] width 421 height 7
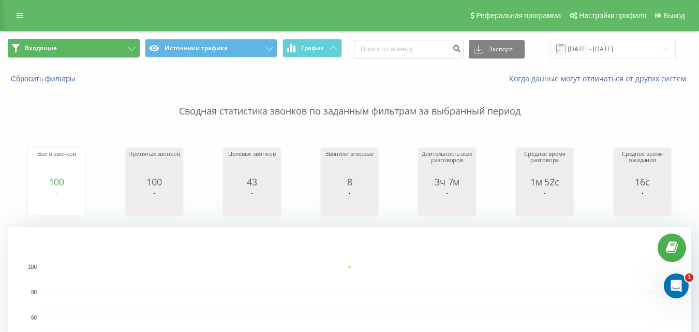
click at [112, 43] on button "Входящие" at bounding box center [74, 48] width 132 height 19
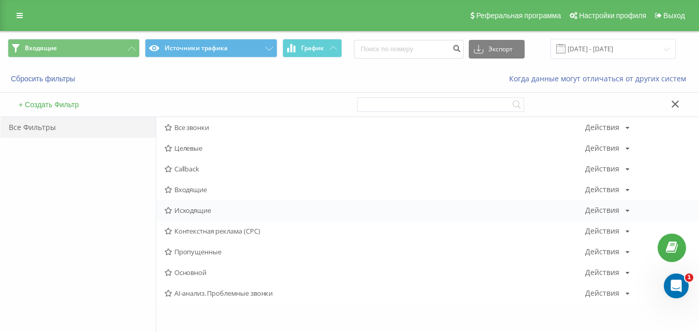
click at [208, 208] on span "Исходящие" at bounding box center [375, 210] width 421 height 7
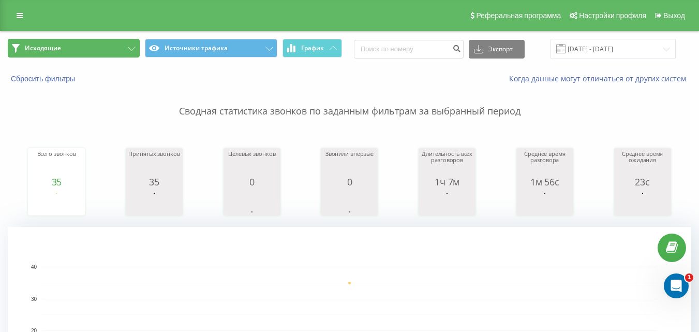
click at [114, 45] on button "Исходящие" at bounding box center [74, 48] width 132 height 19
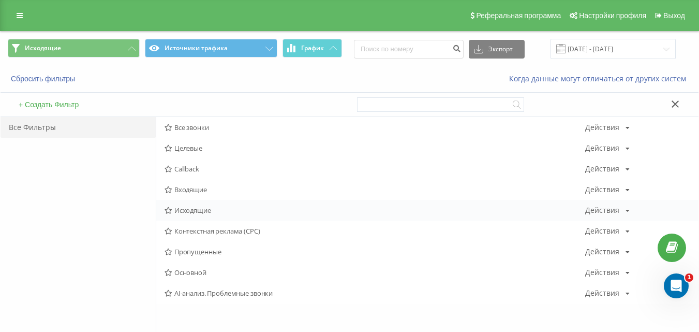
click at [206, 208] on span "Исходящие" at bounding box center [375, 210] width 421 height 7
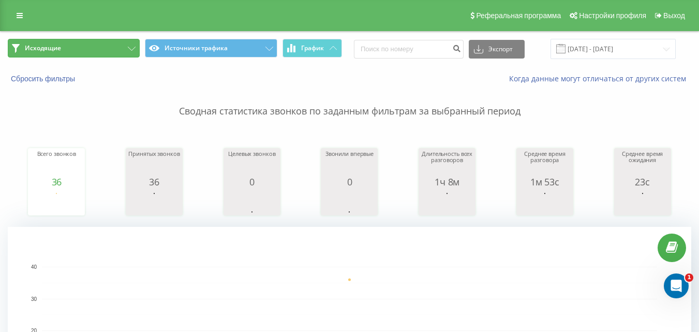
click at [80, 47] on button "Исходящие" at bounding box center [74, 48] width 132 height 19
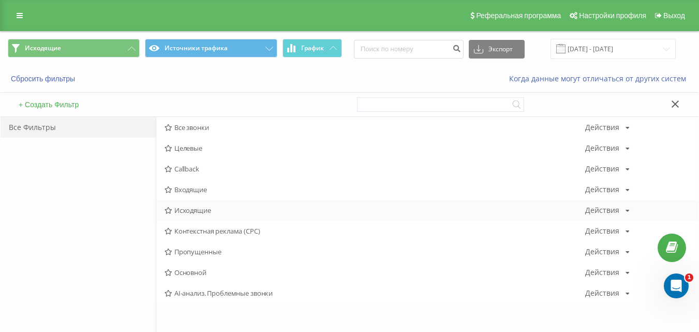
click at [184, 203] on div "Исходящие Действия Редактировать Копировать Удалить По умолчанию Поделиться" at bounding box center [427, 210] width 542 height 21
click at [184, 209] on span "Исходящие" at bounding box center [375, 210] width 421 height 7
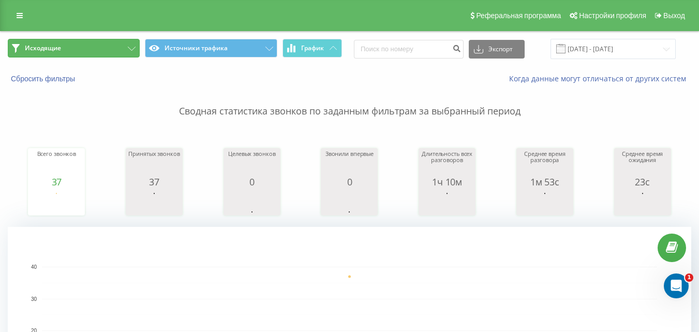
click at [97, 42] on button "Исходящие" at bounding box center [74, 48] width 132 height 19
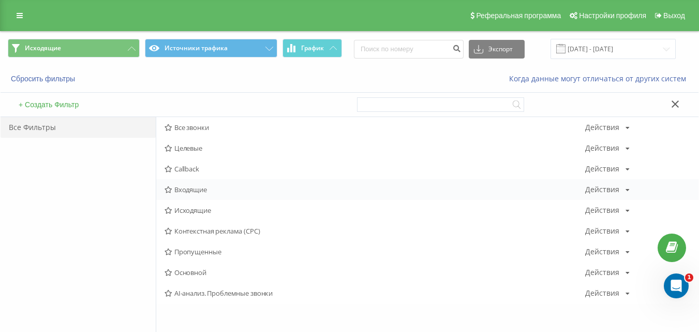
click at [190, 190] on span "Входящие" at bounding box center [375, 189] width 421 height 7
